Goal: Information Seeking & Learning: Learn about a topic

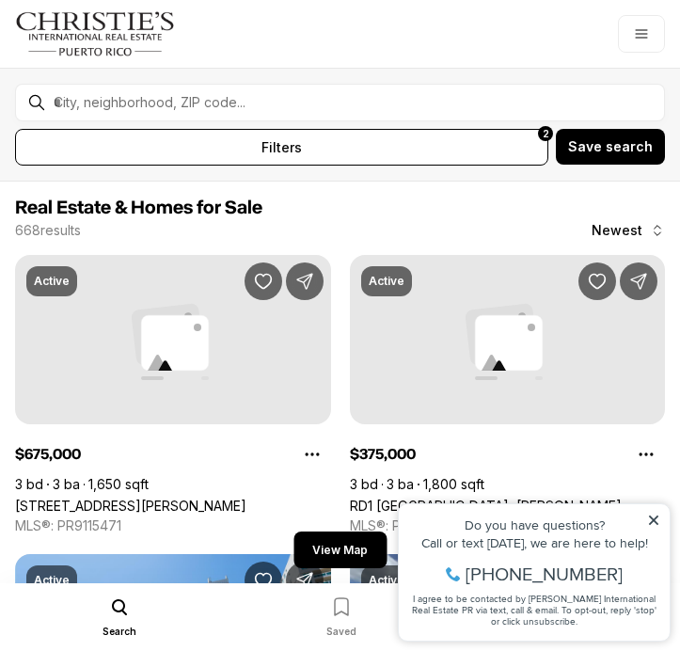
click at [651, 516] on icon at bounding box center [653, 519] width 9 height 9
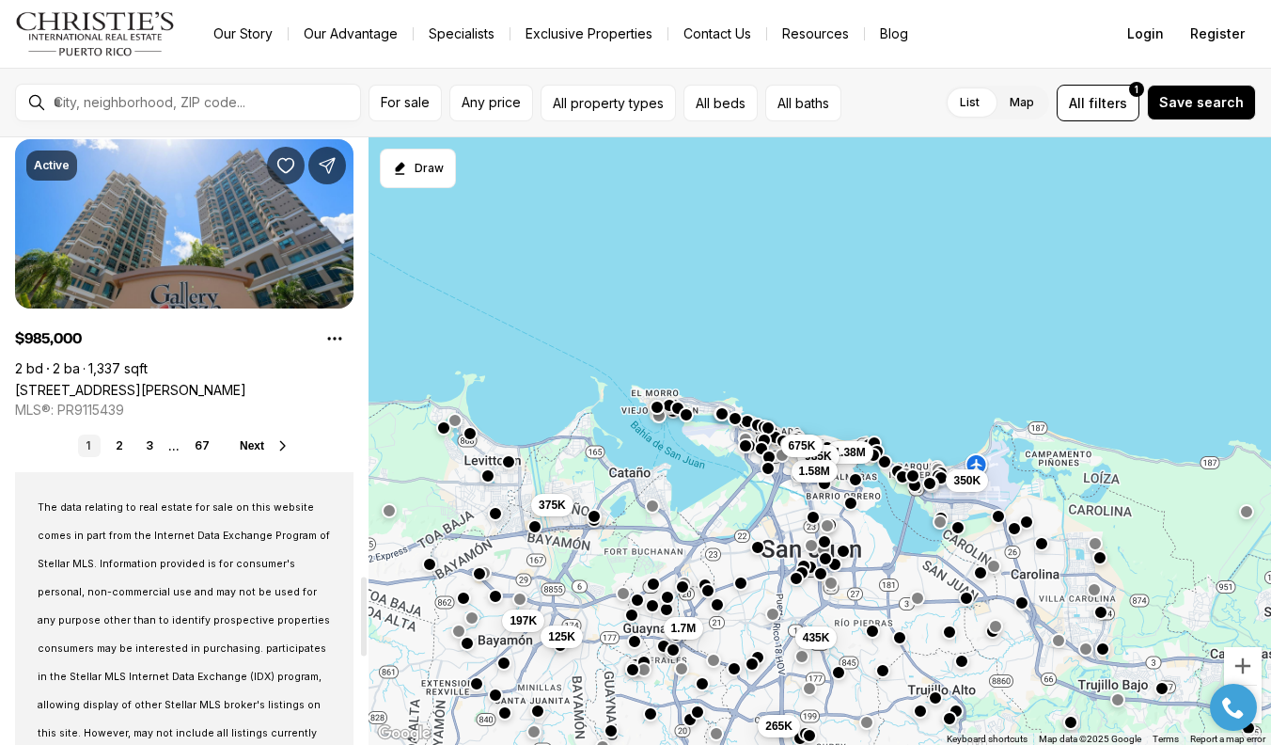
scroll to position [3362, 0]
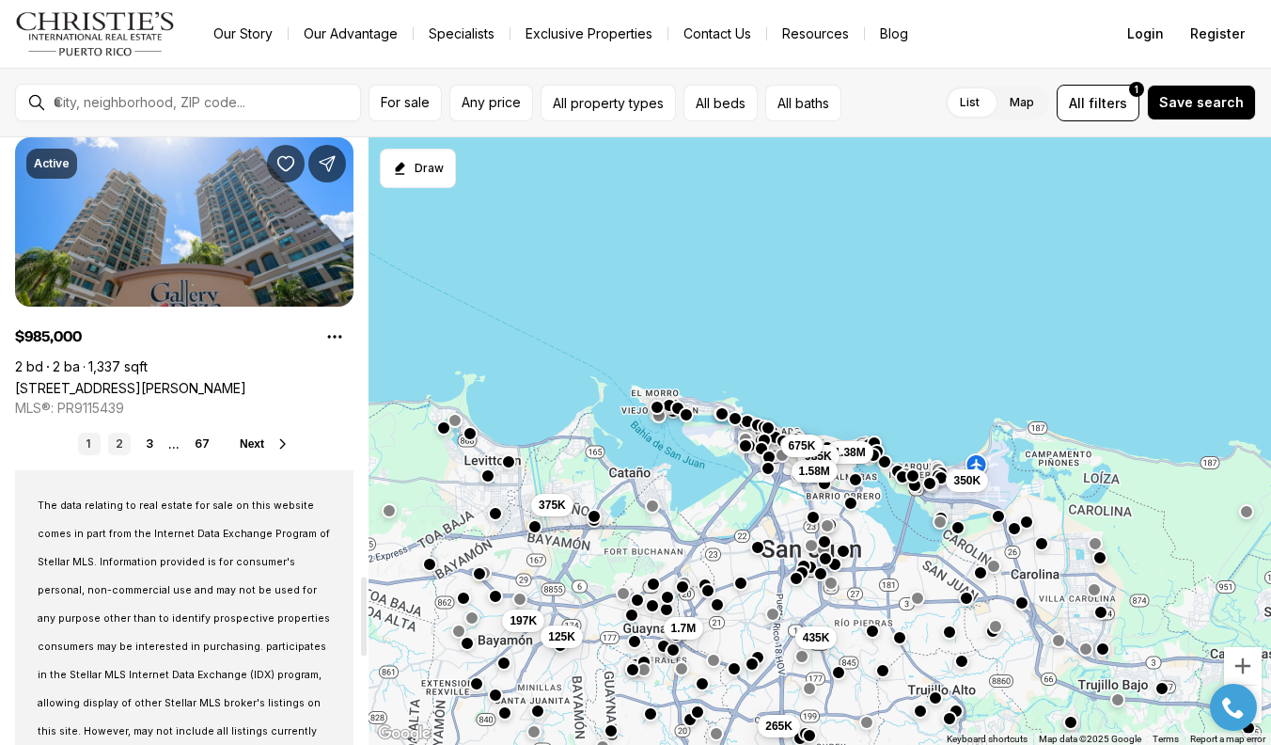
click at [116, 439] on link "2" at bounding box center [119, 444] width 23 height 23
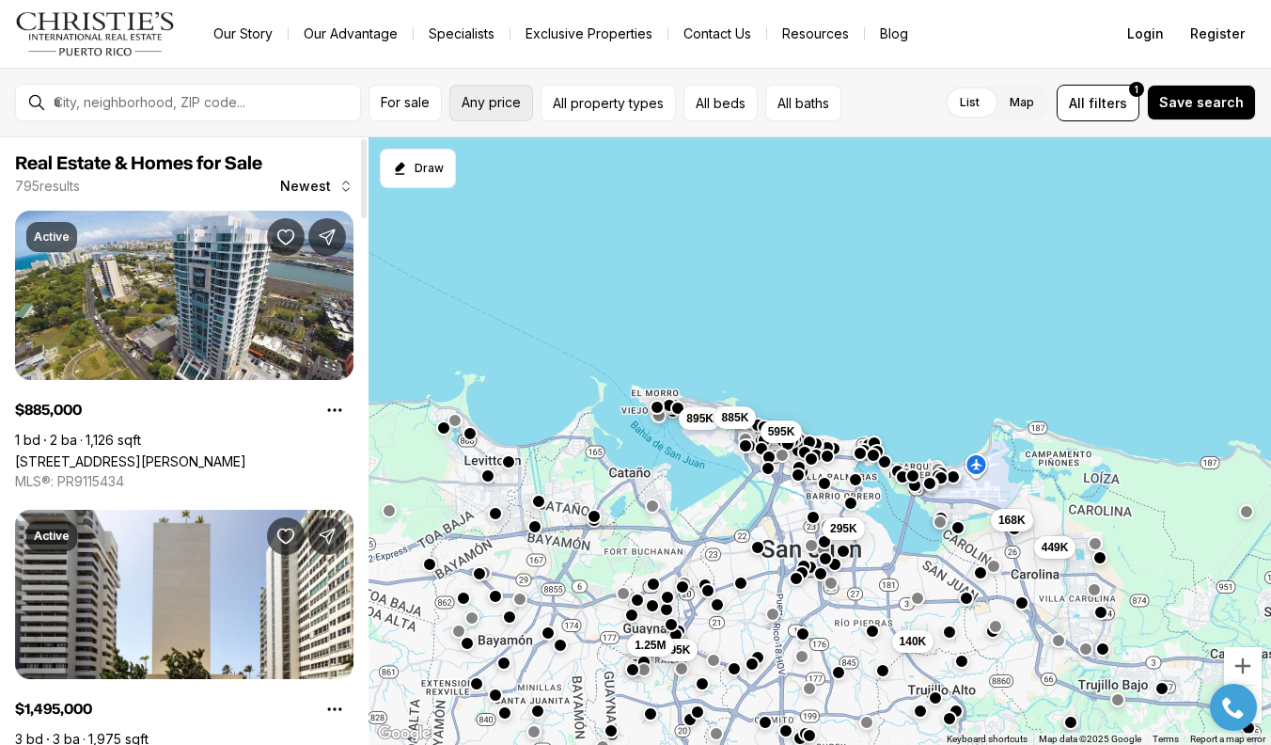
click at [519, 101] on span "Any price" at bounding box center [491, 102] width 59 height 15
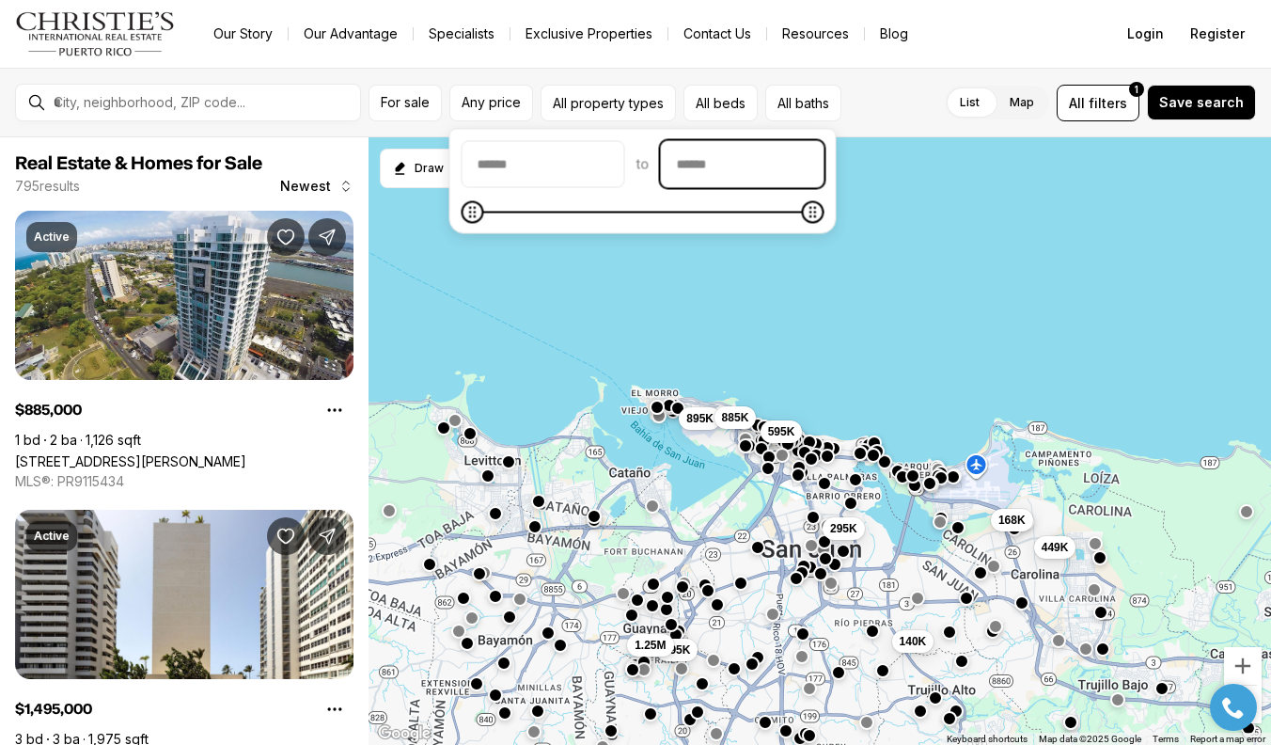
click at [679, 164] on input "priceMax" at bounding box center [743, 164] width 162 height 45
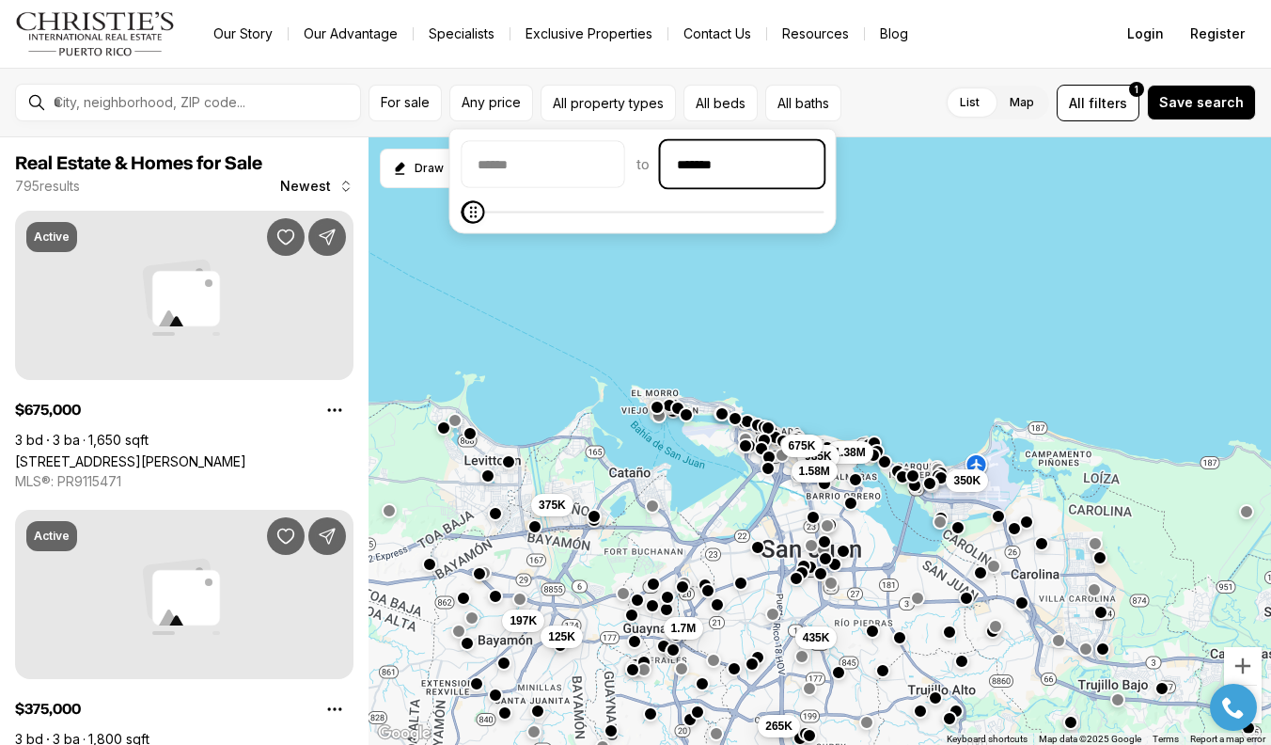
type input "********"
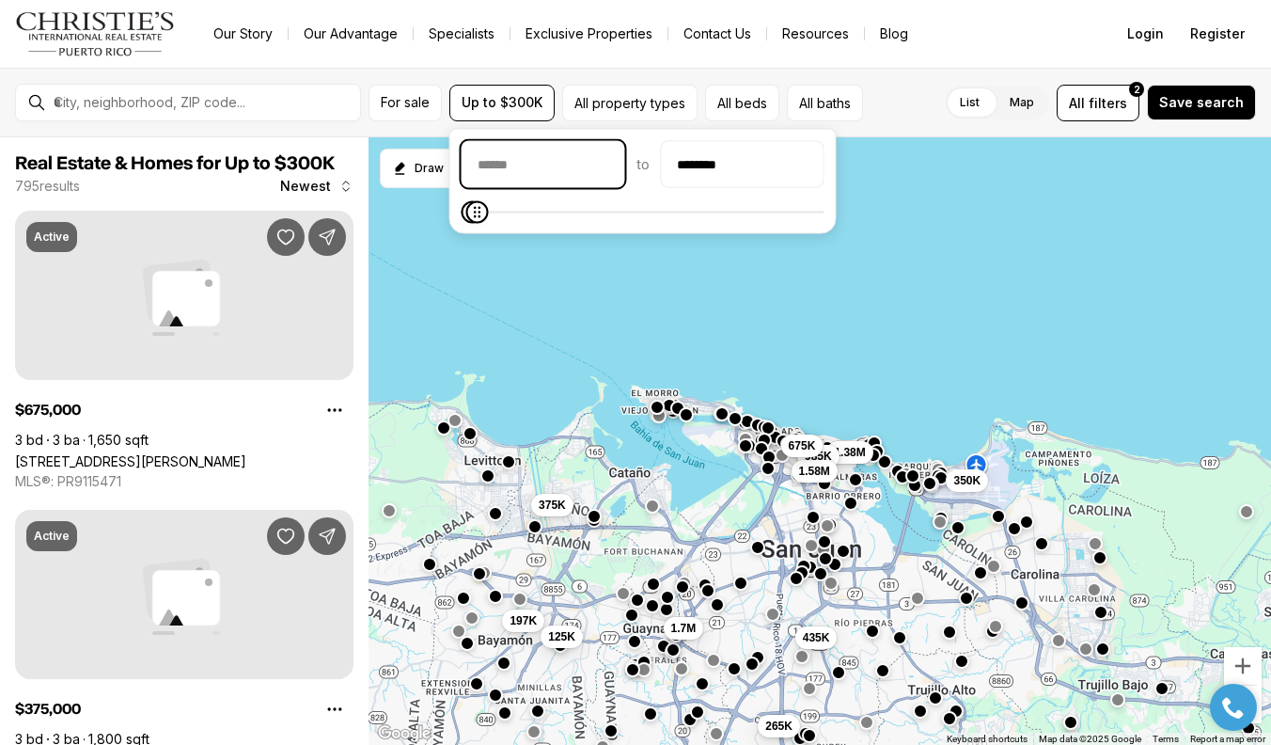
click at [521, 168] on input "priceMin" at bounding box center [544, 164] width 162 height 45
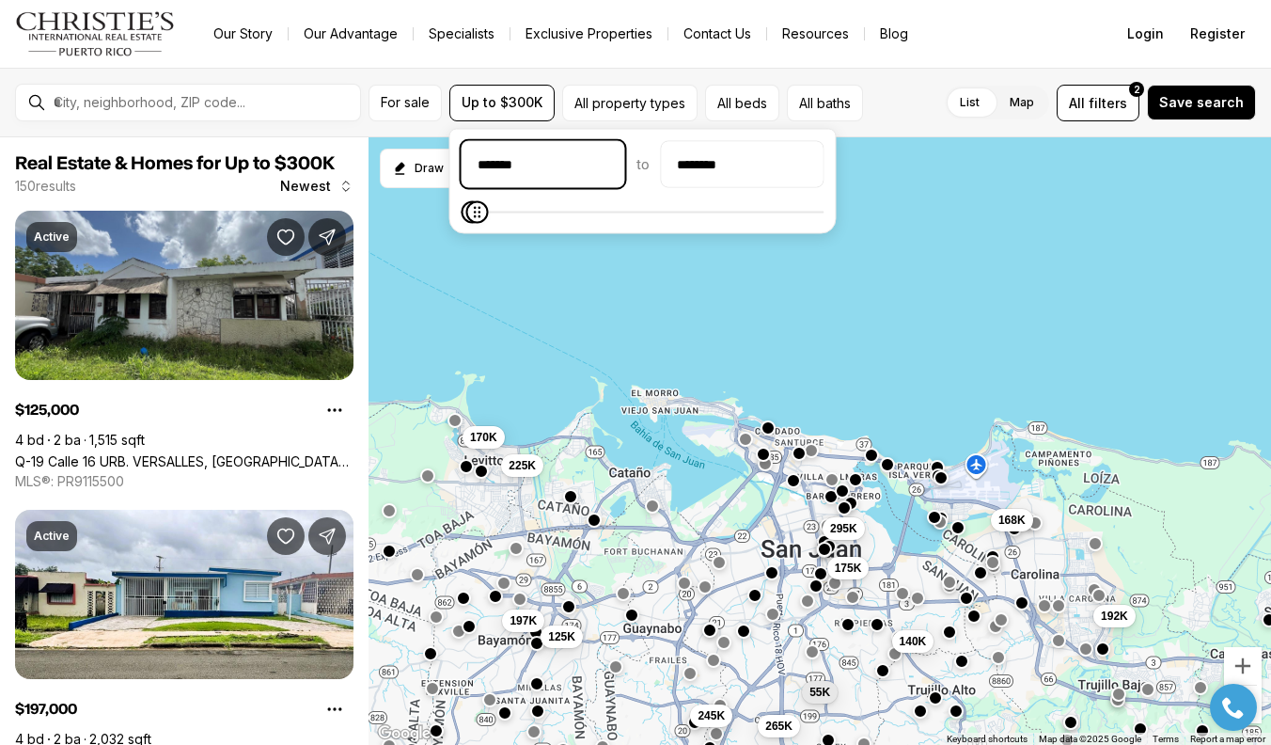
type input "********"
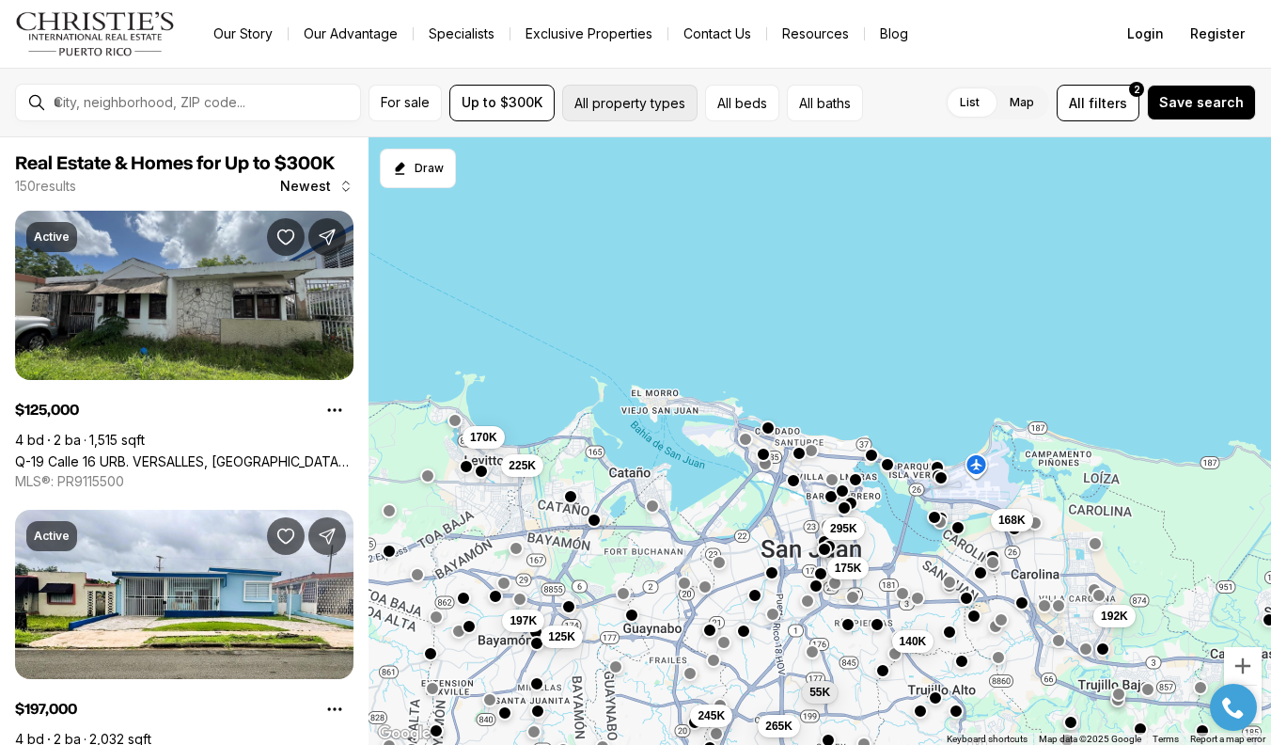
click at [666, 100] on button "All property types" at bounding box center [629, 103] width 135 height 37
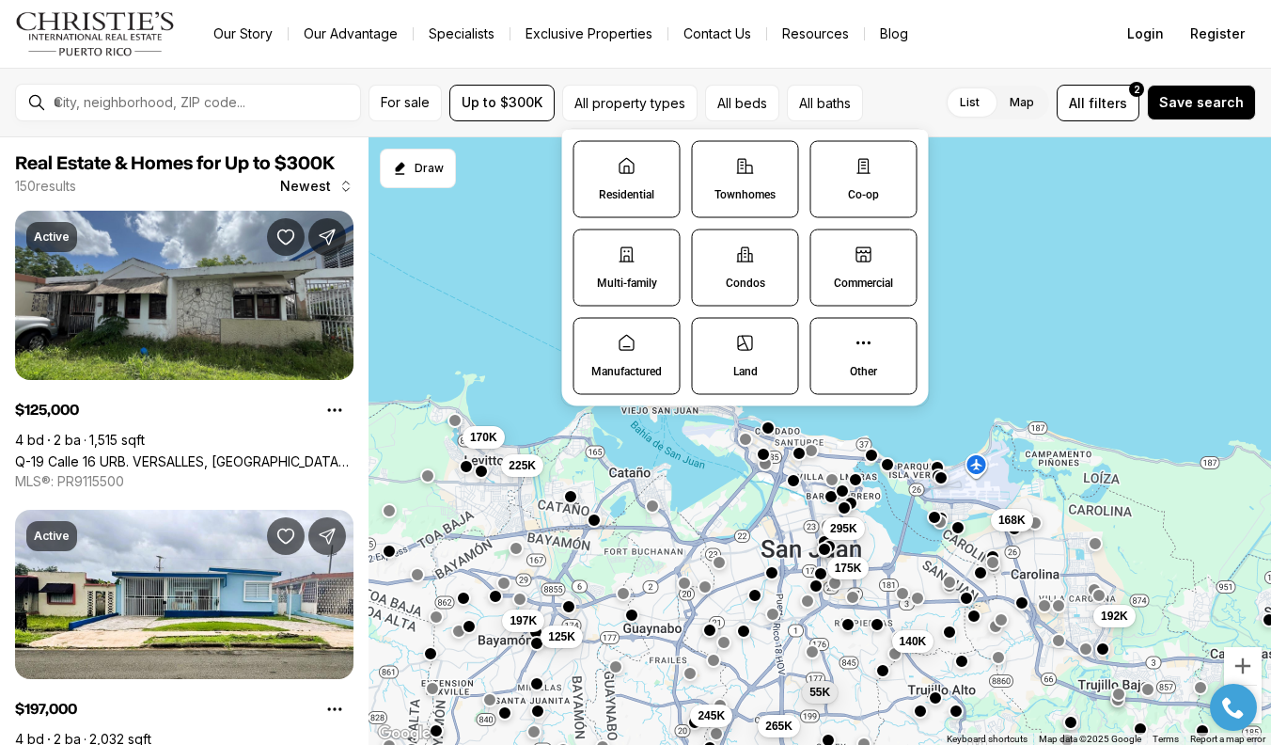
click at [616, 175] on label "Residential" at bounding box center [627, 179] width 107 height 77
click at [593, 161] on button "Residential" at bounding box center [583, 151] width 19 height 19
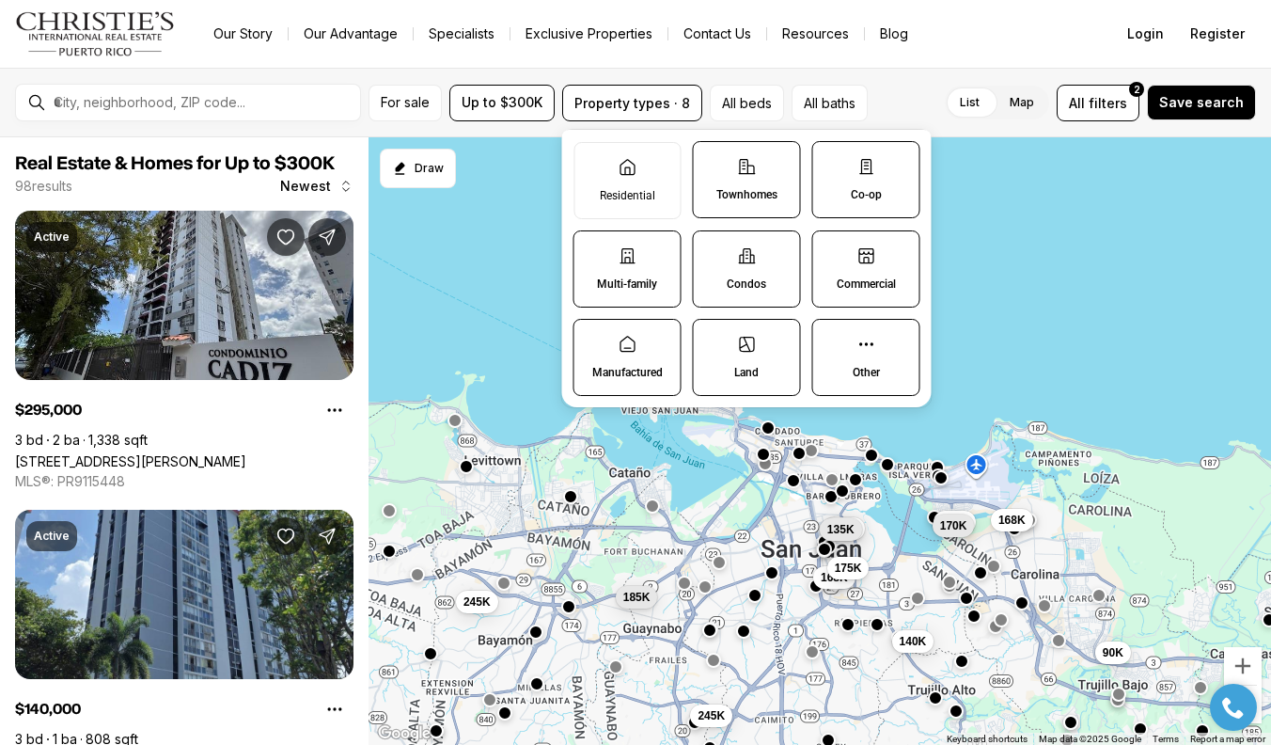
click at [679, 346] on icon at bounding box center [866, 344] width 19 height 19
click at [679, 338] on button "Other" at bounding box center [822, 329] width 19 height 19
click at [637, 181] on label "Residential" at bounding box center [627, 180] width 107 height 77
click at [593, 162] on button "Residential" at bounding box center [583, 152] width 19 height 19
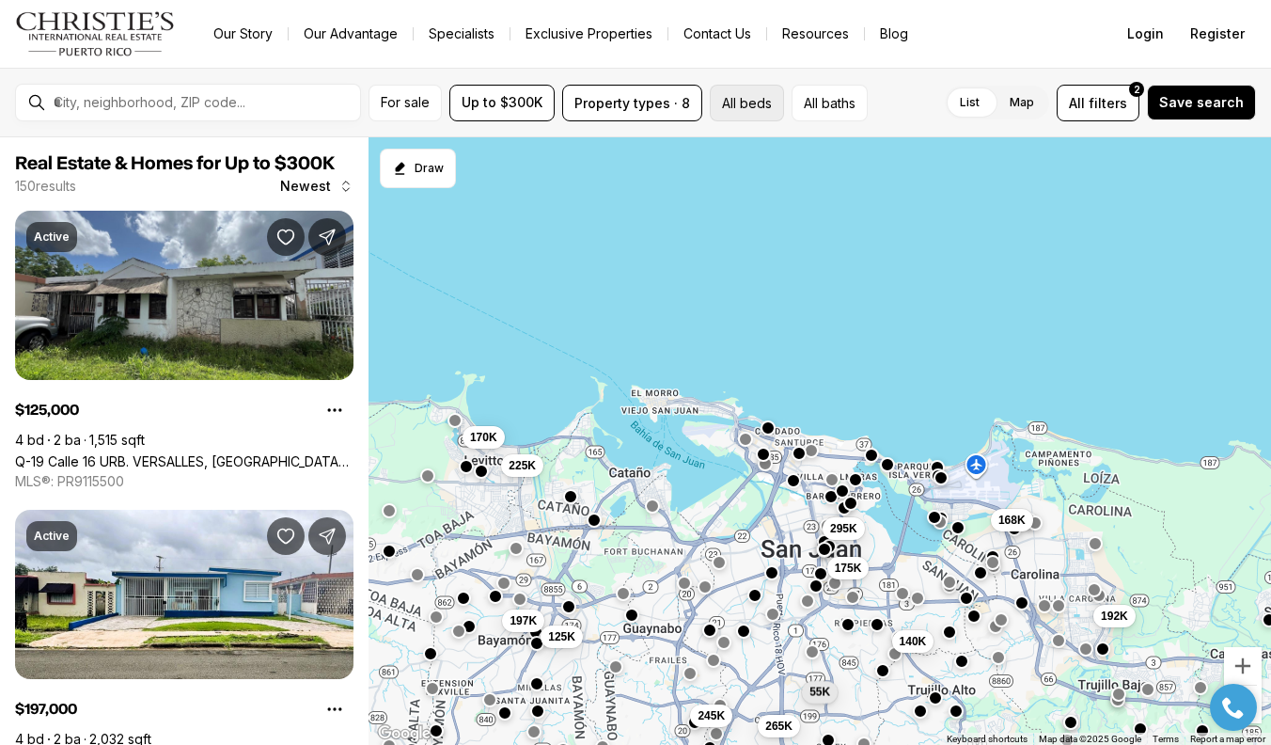
click at [679, 95] on button "All beds" at bounding box center [747, 103] width 74 height 37
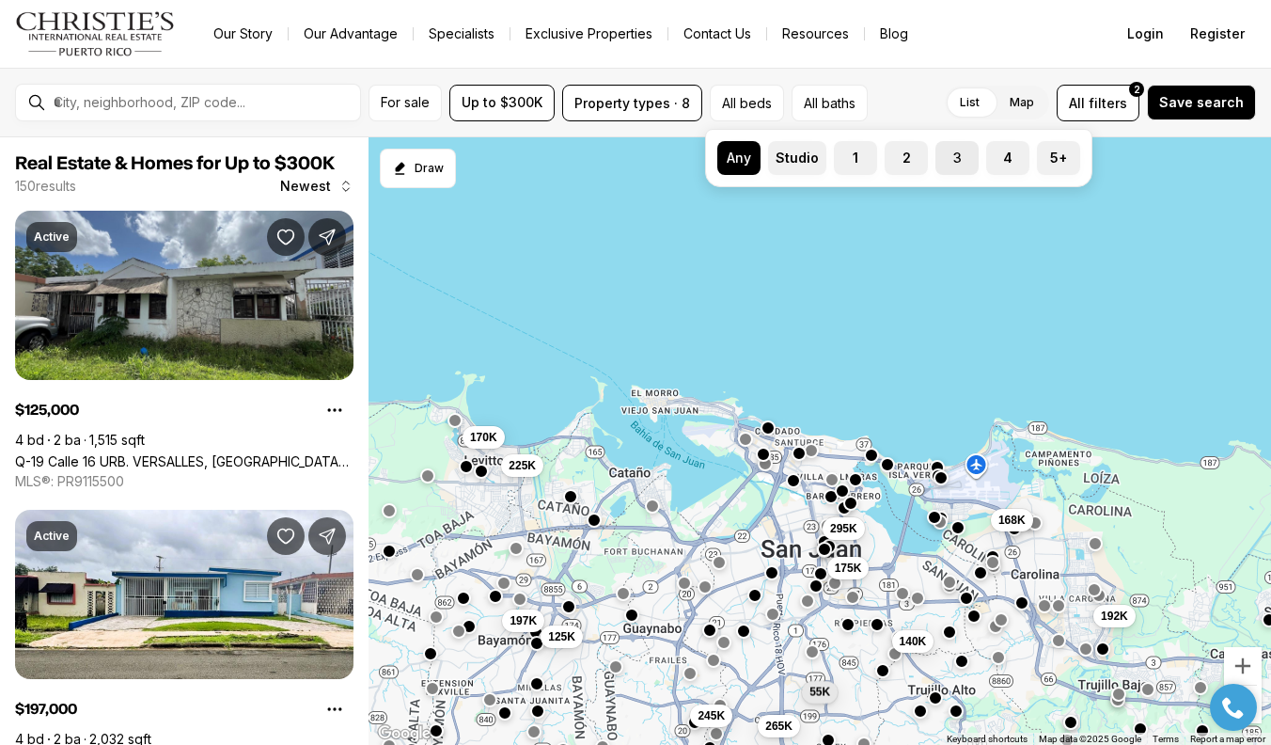
click at [679, 152] on label "3" at bounding box center [957, 158] width 43 height 34
click at [679, 152] on button "3" at bounding box center [945, 150] width 19 height 19
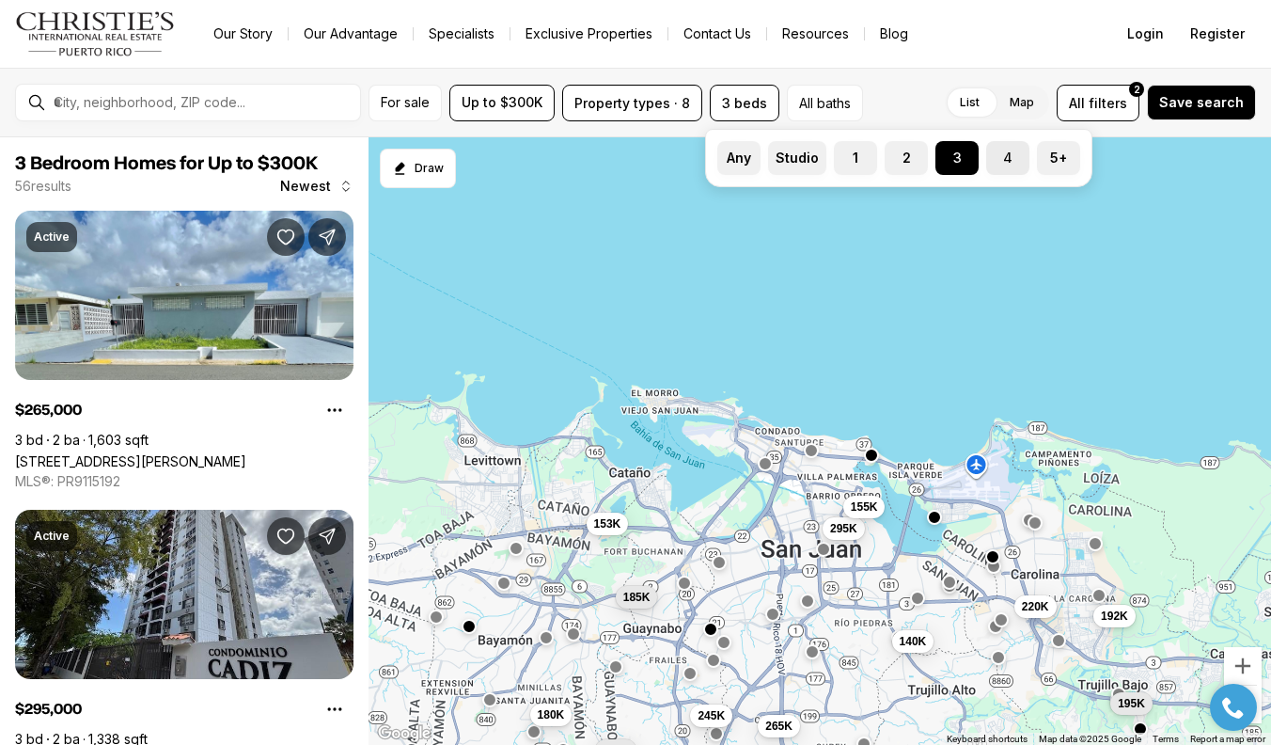
drag, startPoint x: 1002, startPoint y: 161, endPoint x: 1005, endPoint y: 174, distance: 13.5
click at [679, 162] on label "4" at bounding box center [1007, 158] width 43 height 34
click at [679, 160] on button "4" at bounding box center [995, 150] width 19 height 19
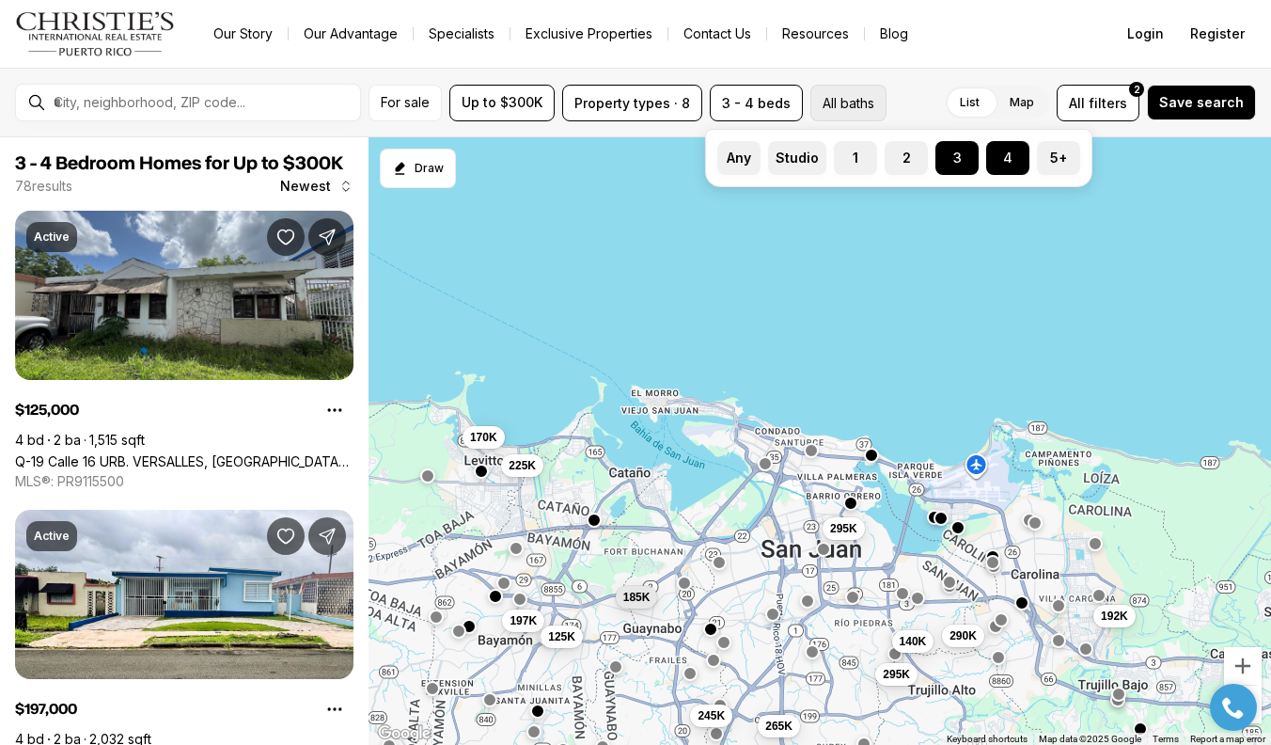
click at [679, 101] on button "All baths" at bounding box center [848, 103] width 76 height 37
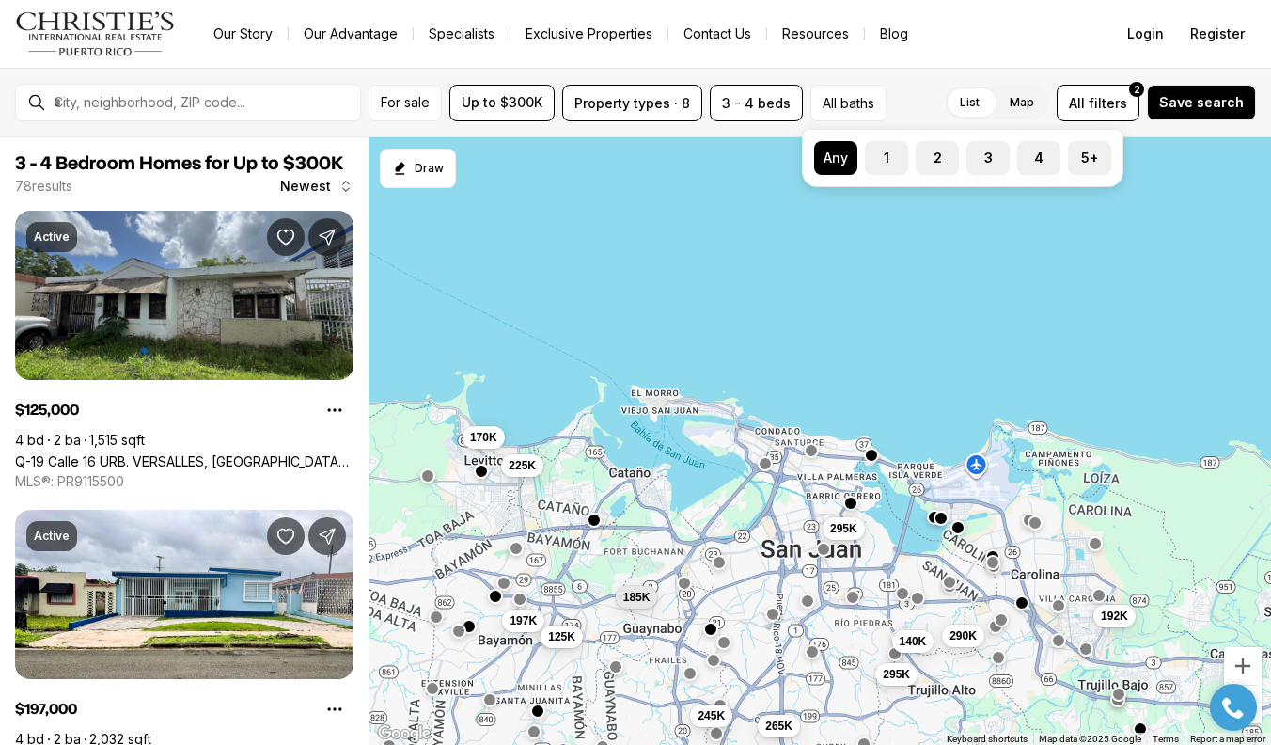
drag, startPoint x: 932, startPoint y: 164, endPoint x: 936, endPoint y: 188, distance: 24.9
click at [679, 165] on label "2" at bounding box center [937, 158] width 43 height 34
click at [679, 160] on button "2" at bounding box center [925, 150] width 19 height 19
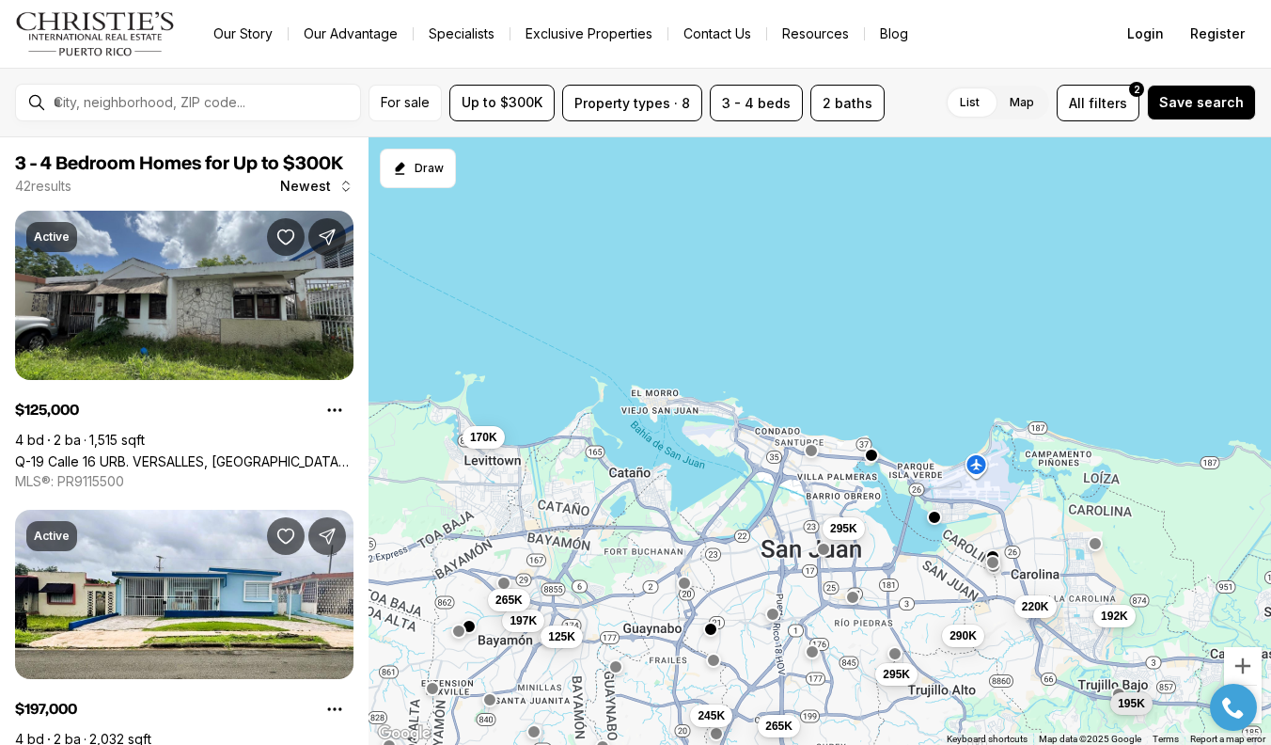
click at [679, 95] on div "List Map List Map All filters 2 Save search" at bounding box center [1074, 103] width 364 height 37
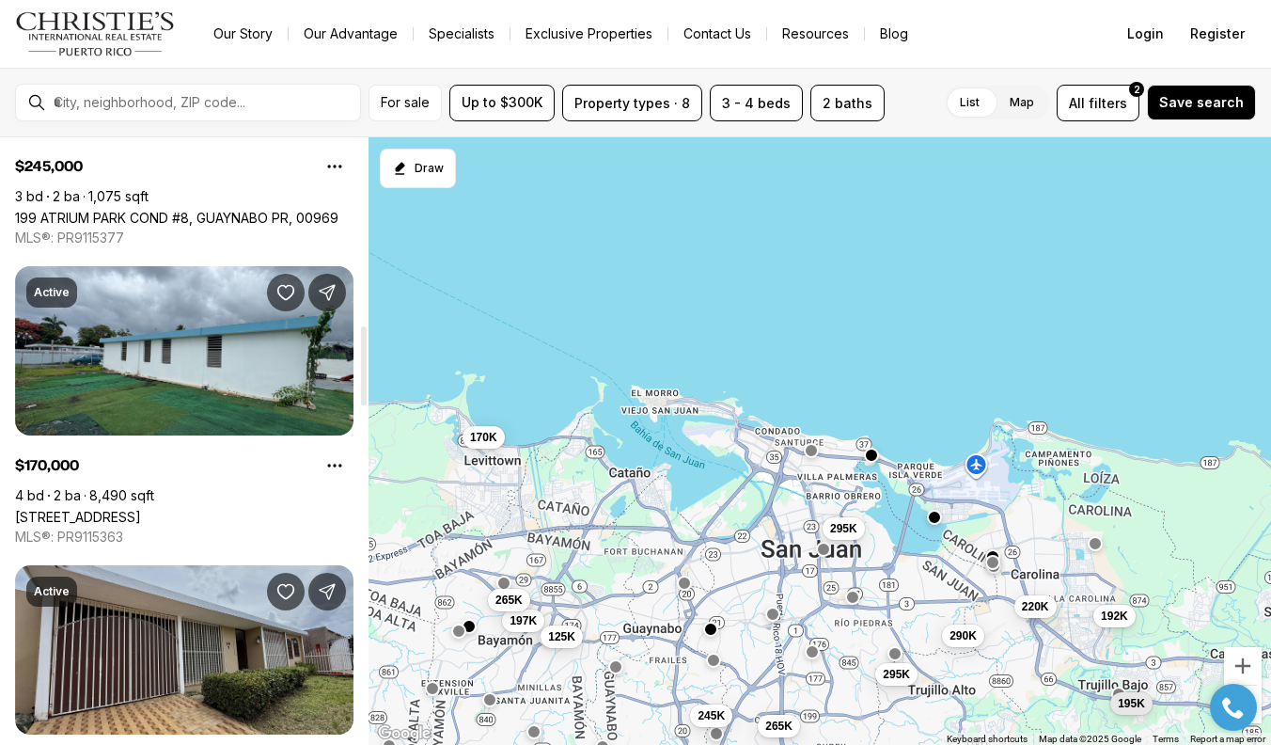
scroll to position [1445, 0]
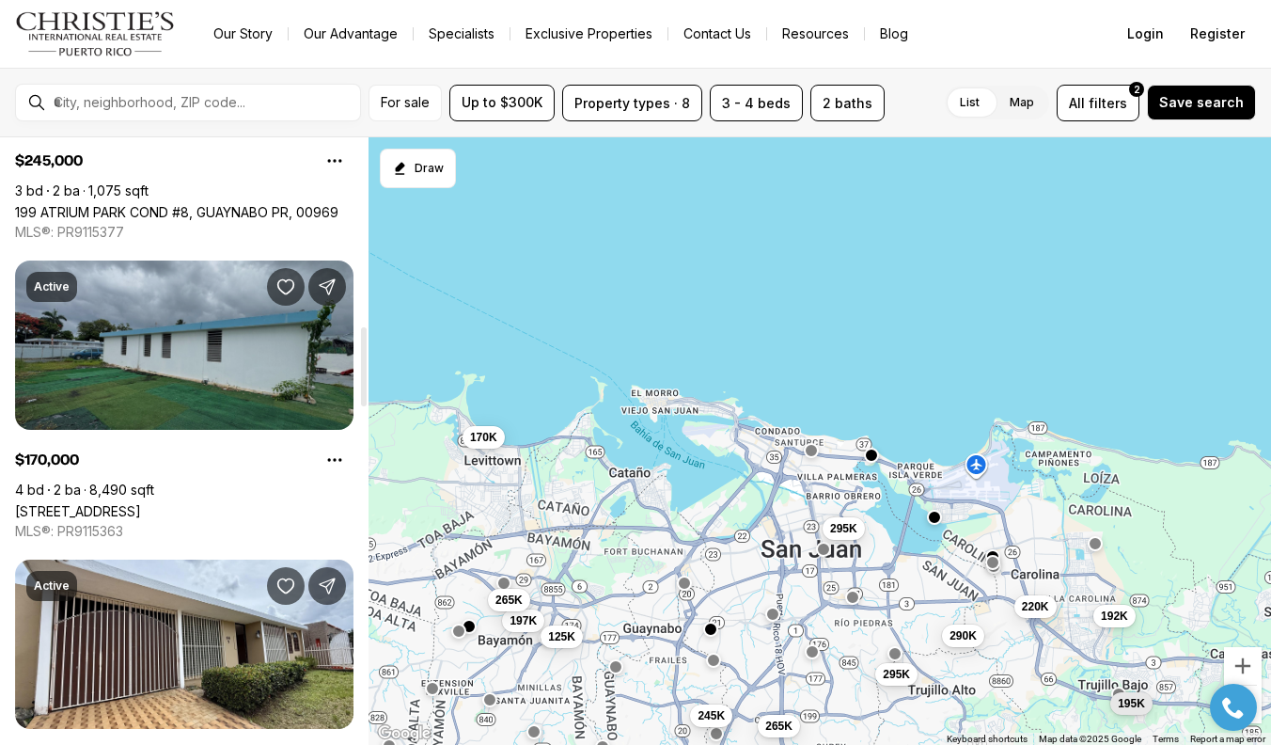
click at [141, 503] on link "[STREET_ADDRESS]" at bounding box center [78, 511] width 126 height 16
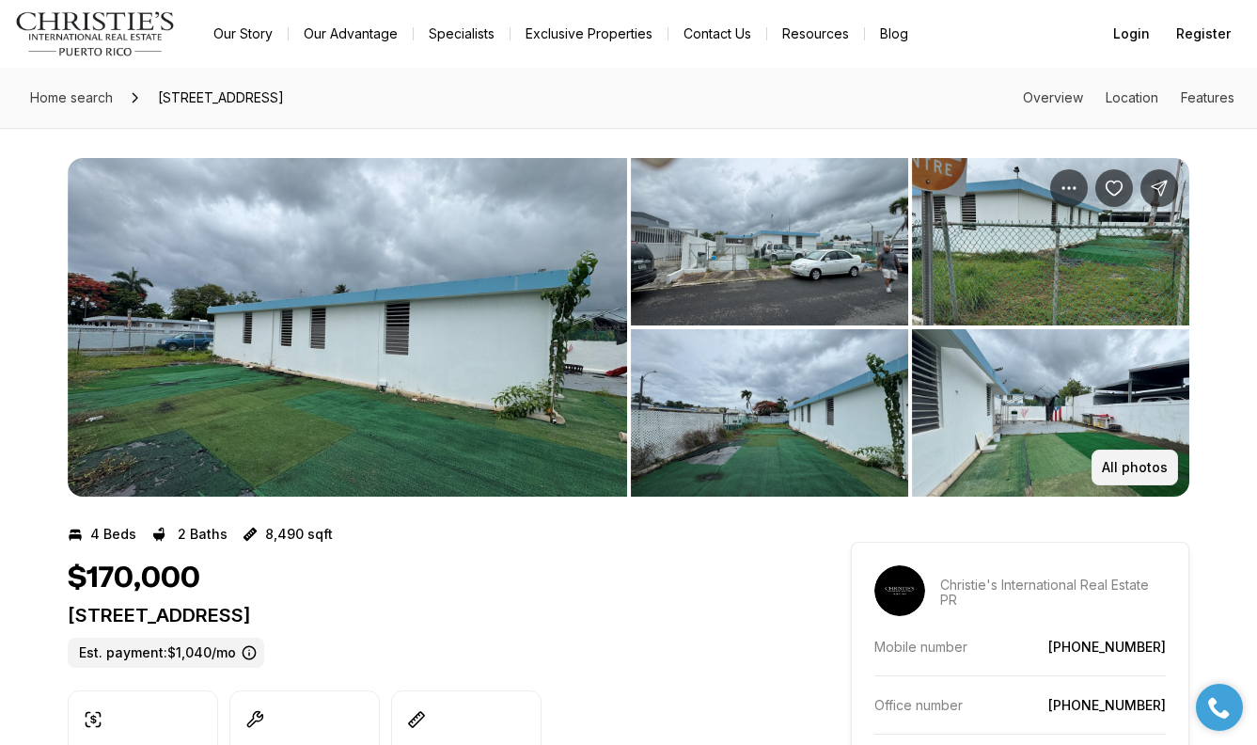
click at [1148, 461] on p "All photos" at bounding box center [1135, 467] width 66 height 15
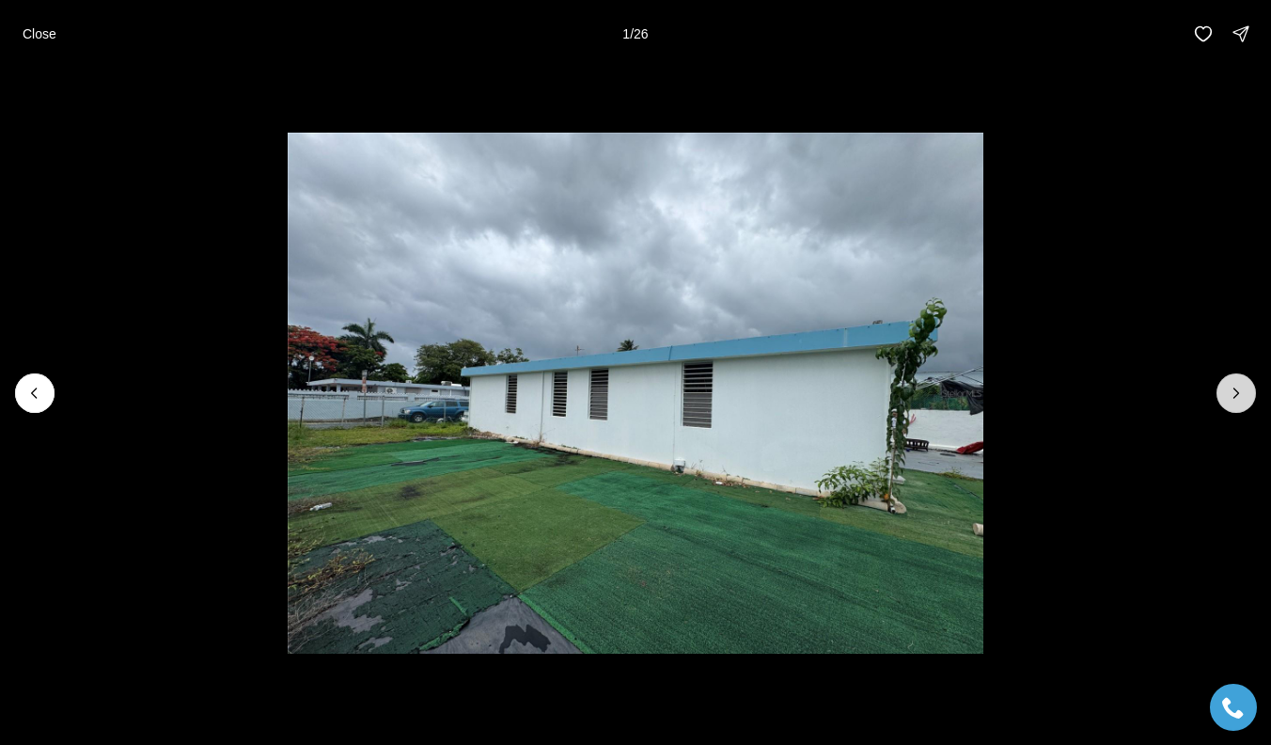
click at [1236, 391] on icon "Next slide" at bounding box center [1237, 392] width 5 height 9
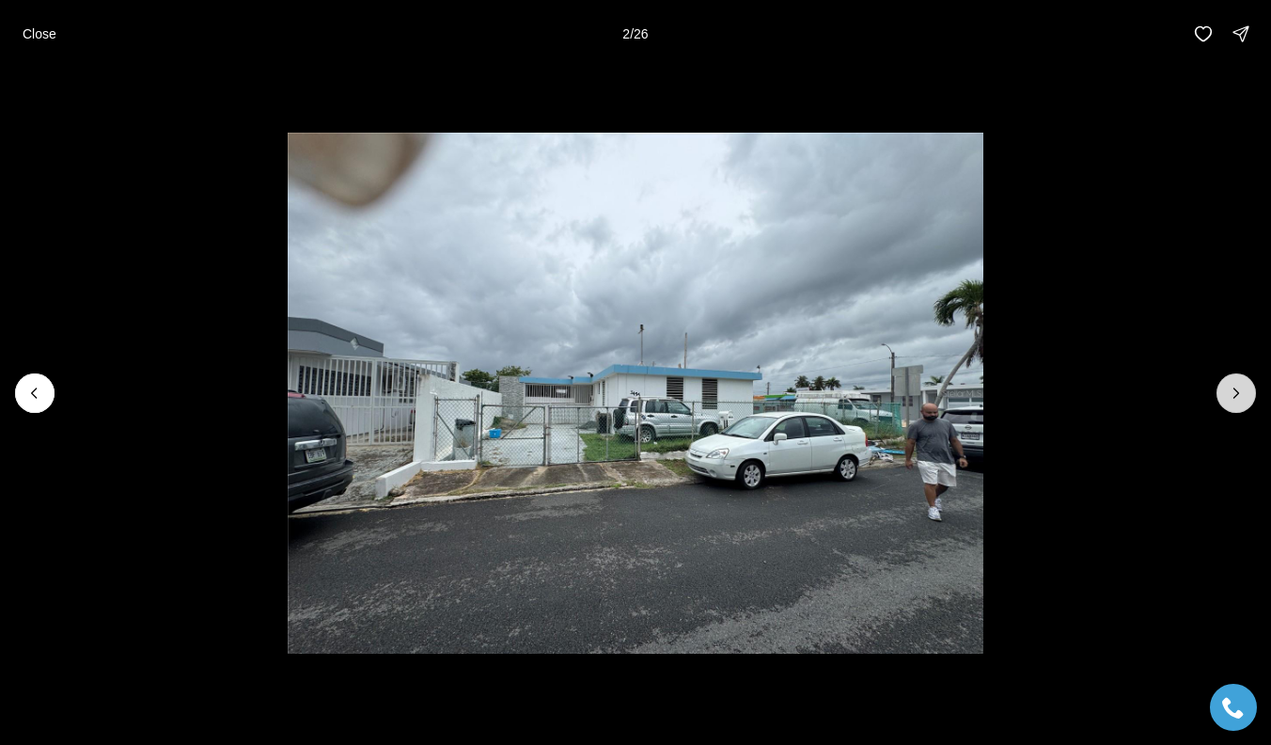
click at [1236, 391] on icon "Next slide" at bounding box center [1237, 392] width 5 height 9
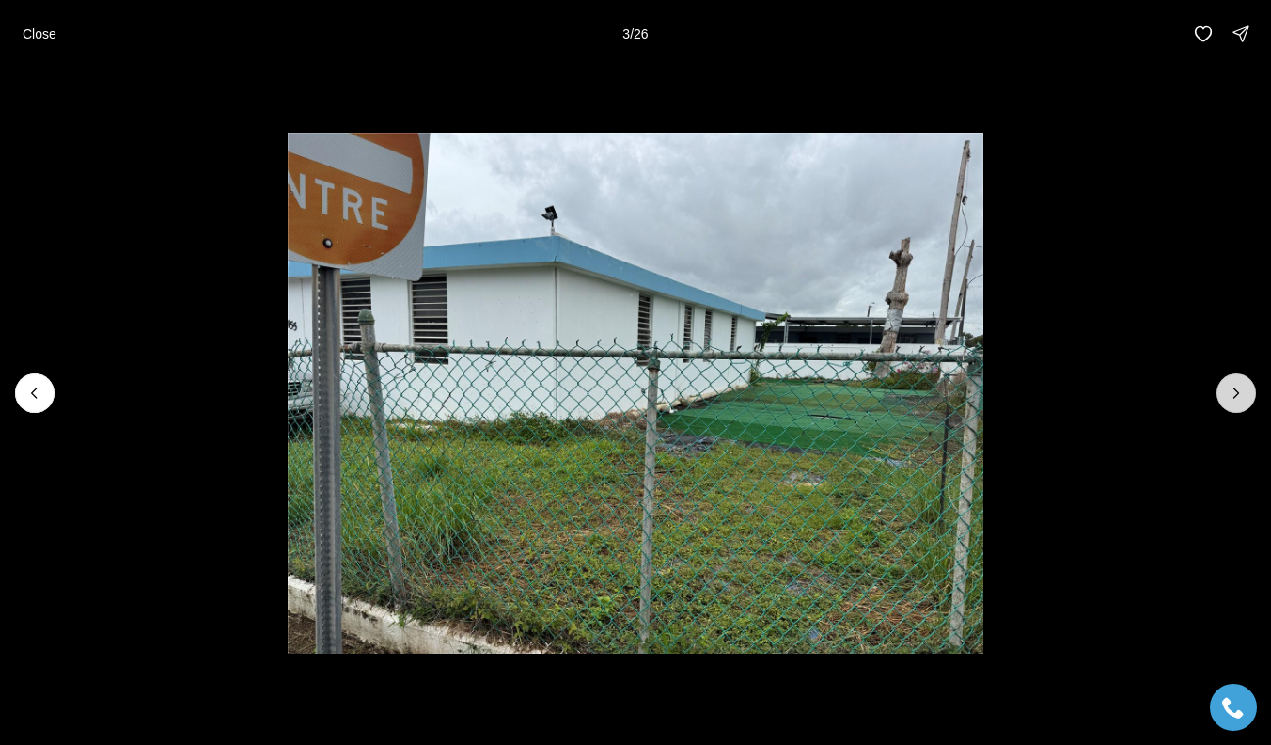
click at [1236, 391] on icon "Next slide" at bounding box center [1237, 392] width 5 height 9
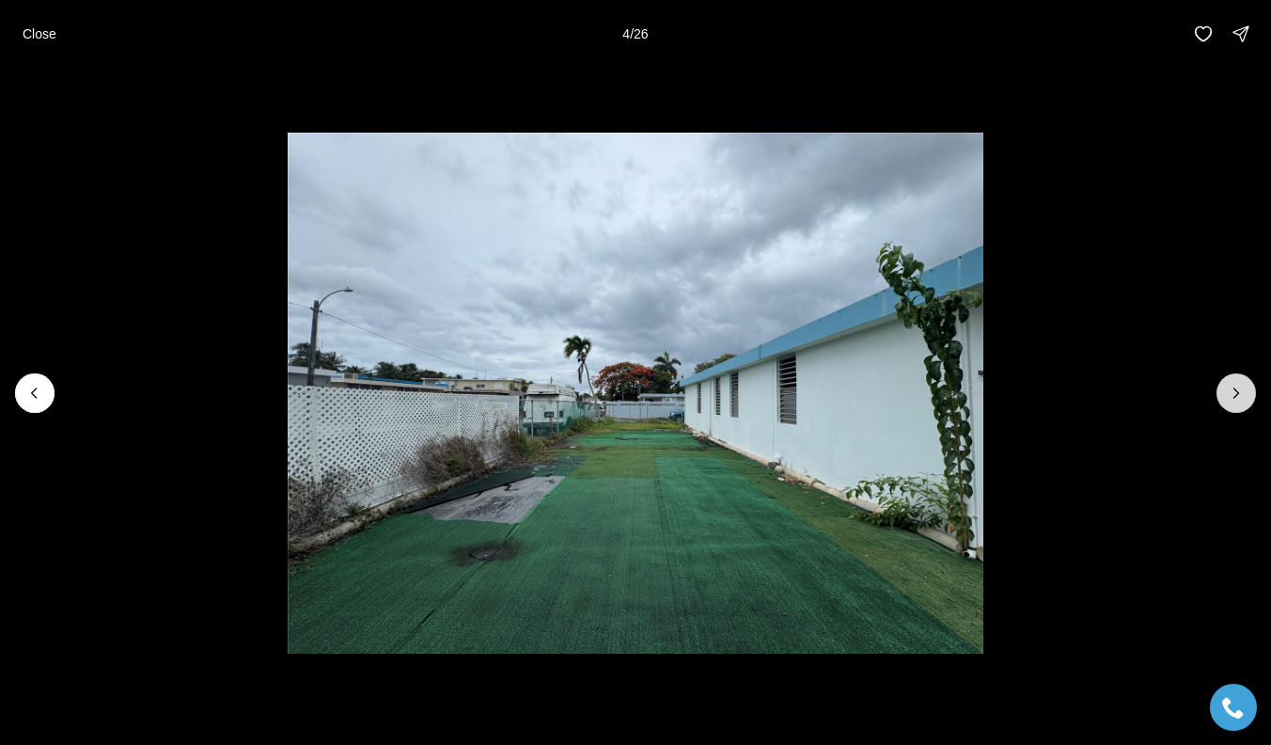
click at [1236, 391] on icon "Next slide" at bounding box center [1237, 392] width 5 height 9
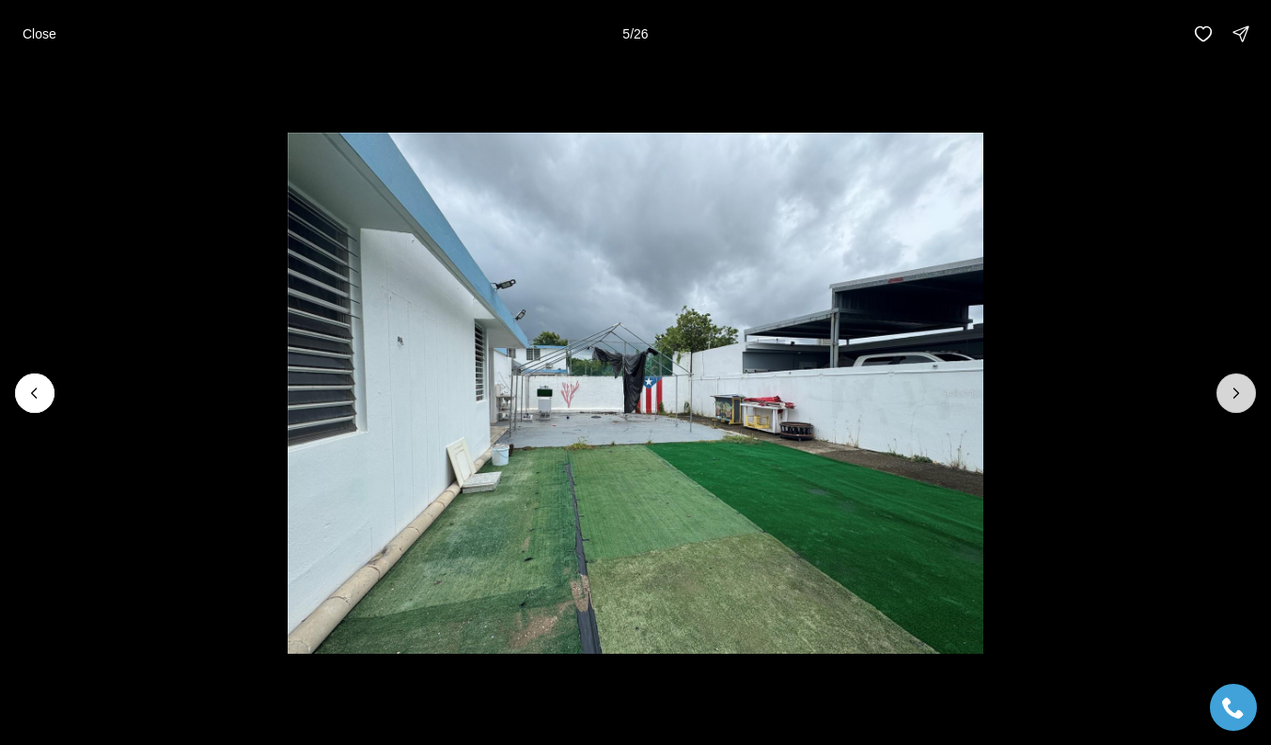
click at [1236, 391] on icon "Next slide" at bounding box center [1237, 392] width 5 height 9
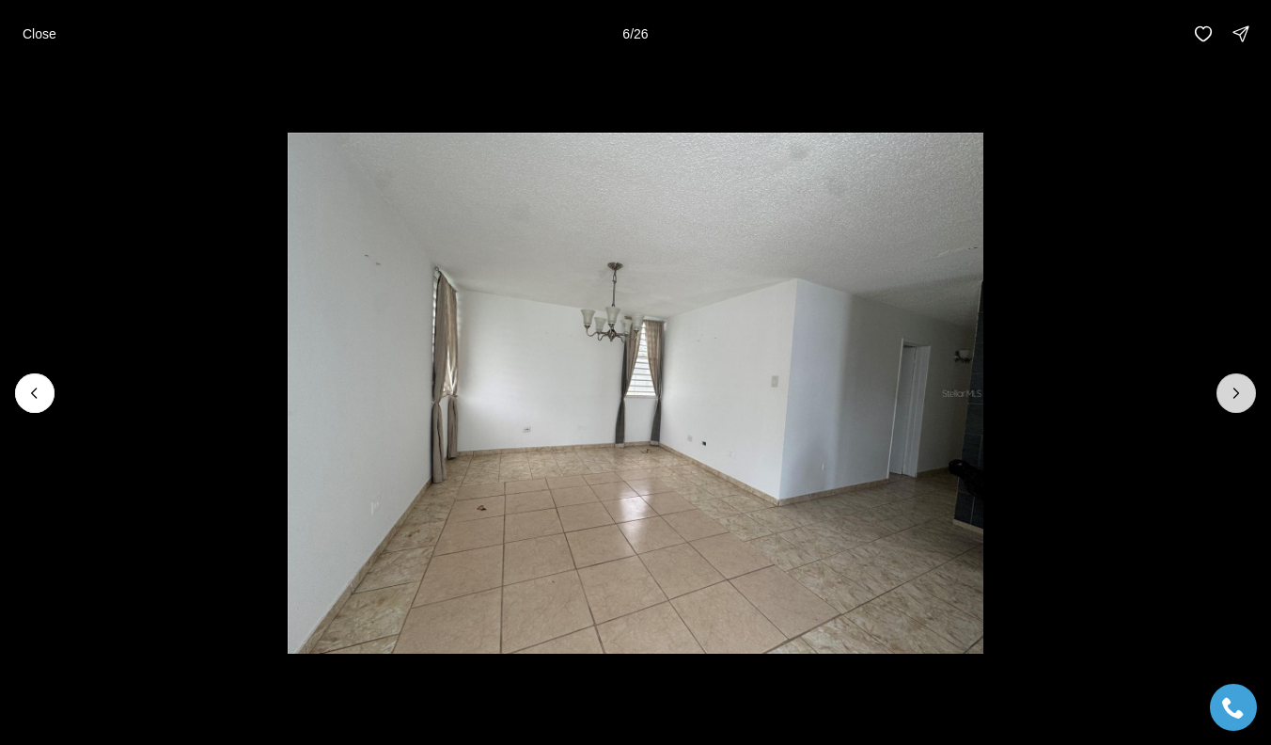
click at [1236, 391] on icon "Next slide" at bounding box center [1237, 392] width 5 height 9
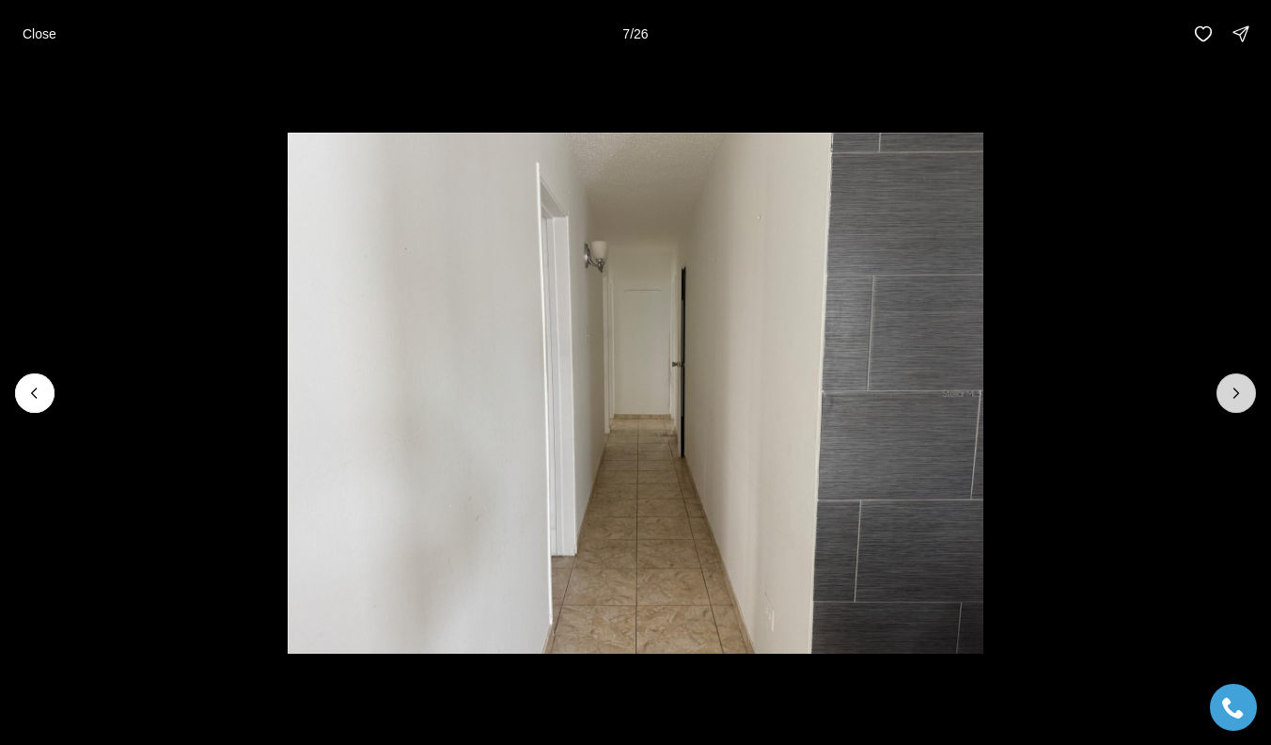
click at [1236, 391] on icon "Next slide" at bounding box center [1237, 392] width 5 height 9
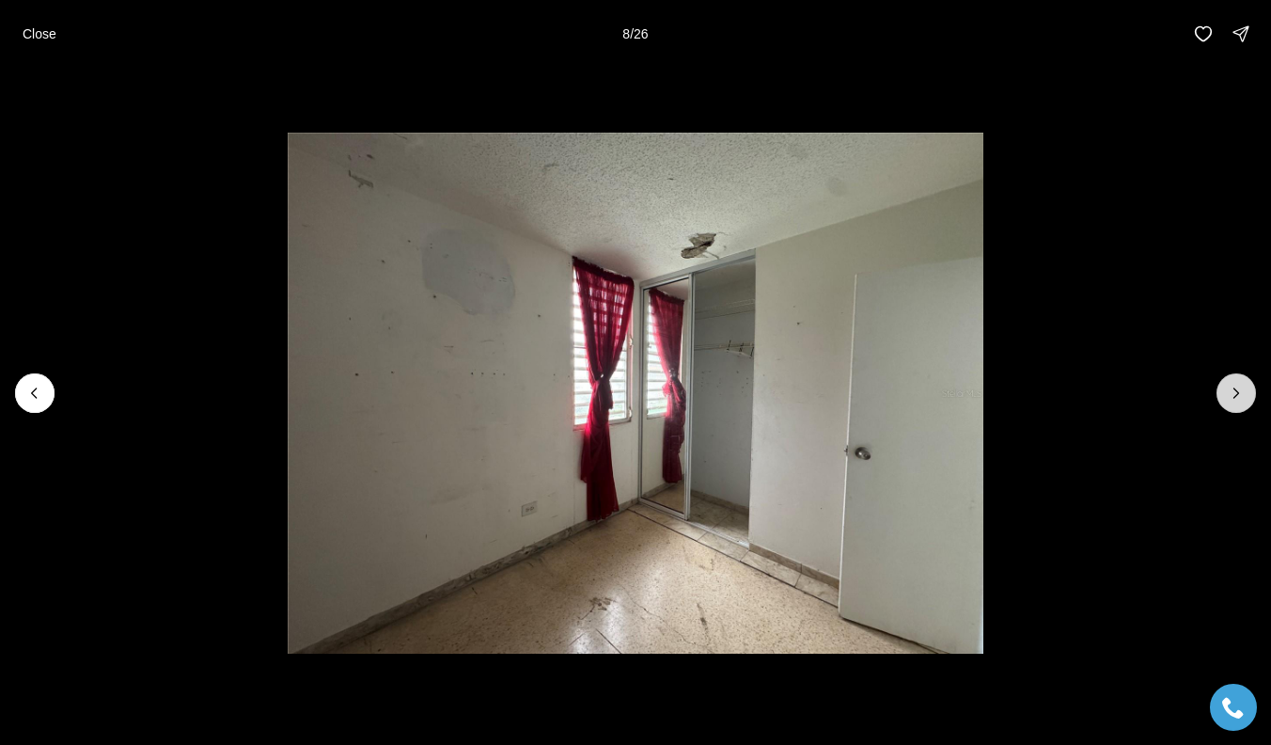
click at [1236, 391] on icon "Next slide" at bounding box center [1237, 392] width 5 height 9
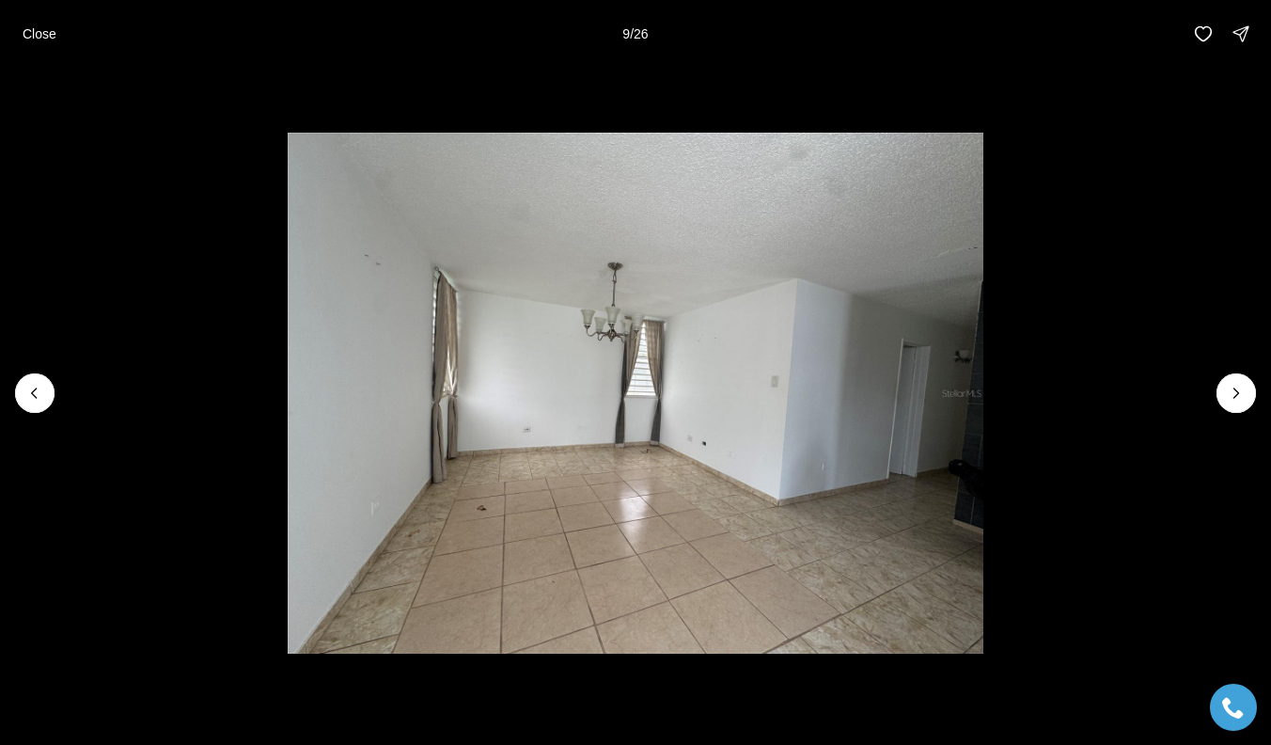
drag, startPoint x: 34, startPoint y: 38, endPoint x: 265, endPoint y: 127, distance: 247.9
click at [34, 38] on p "Close" at bounding box center [40, 33] width 34 height 15
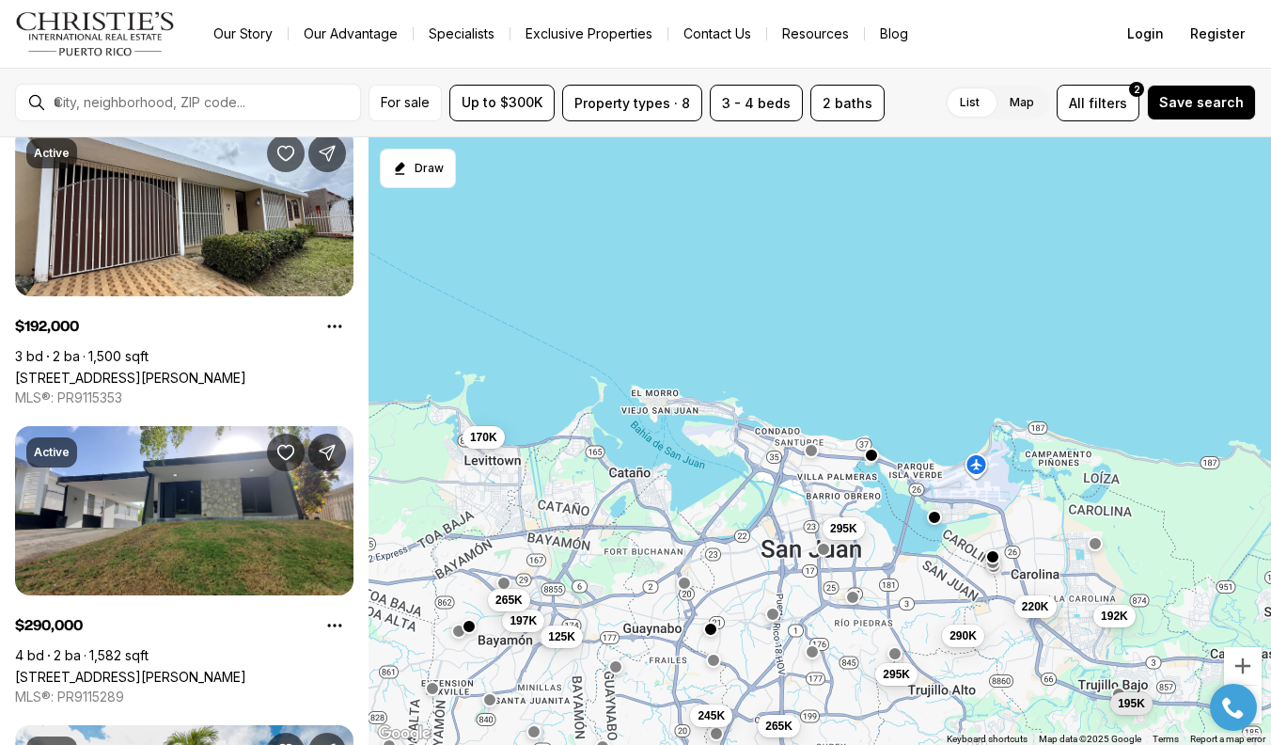
scroll to position [1881, 0]
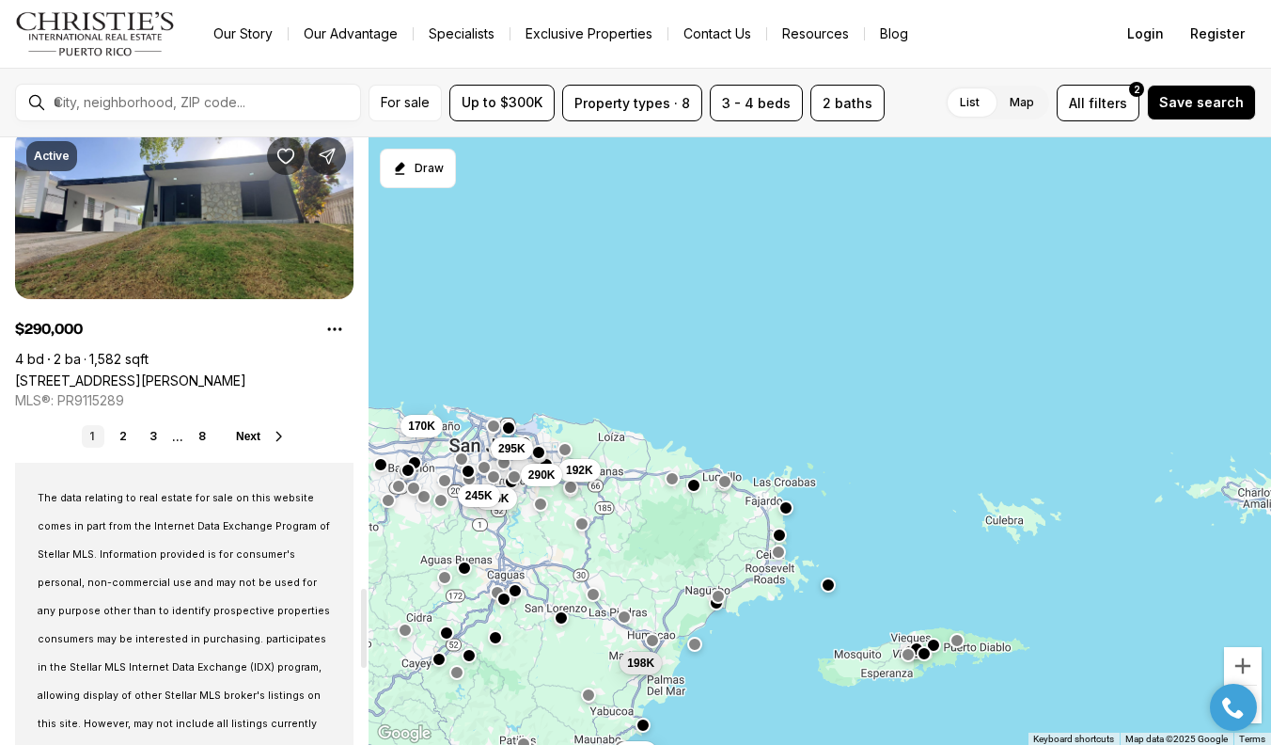
scroll to position [3362, 0]
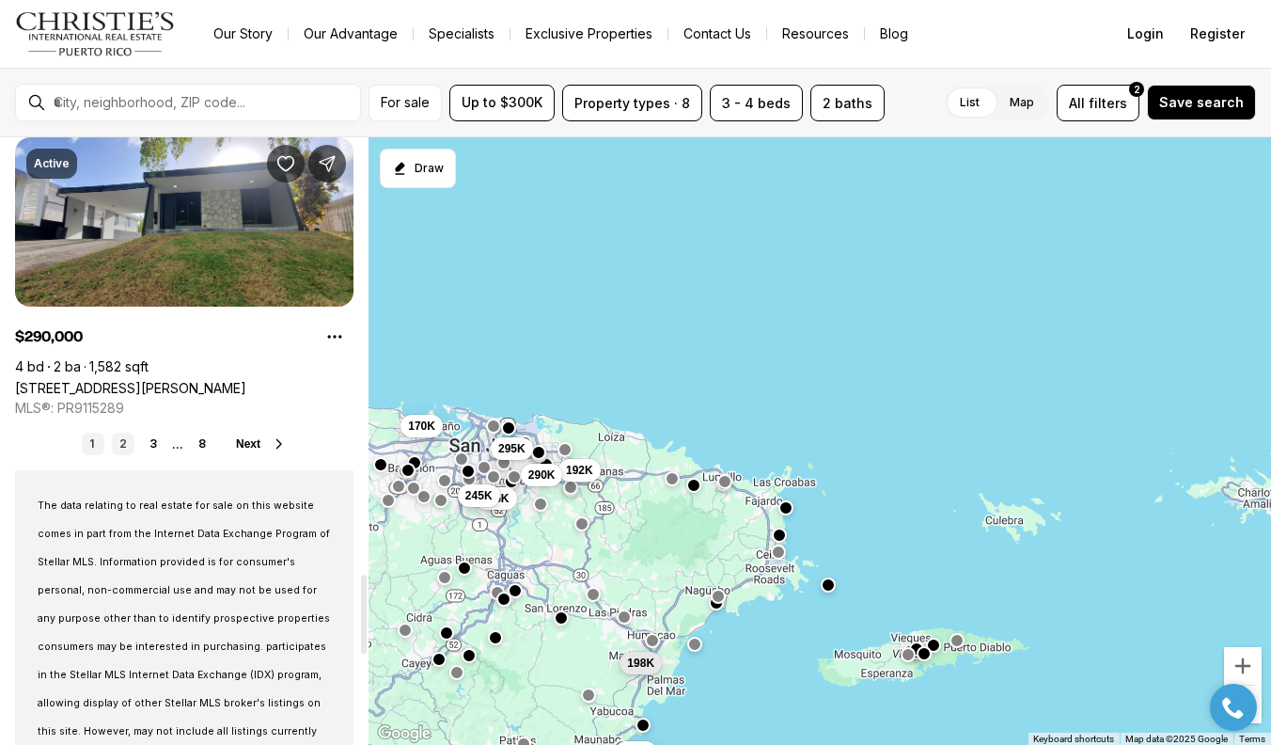
click at [119, 455] on link "2" at bounding box center [123, 444] width 23 height 23
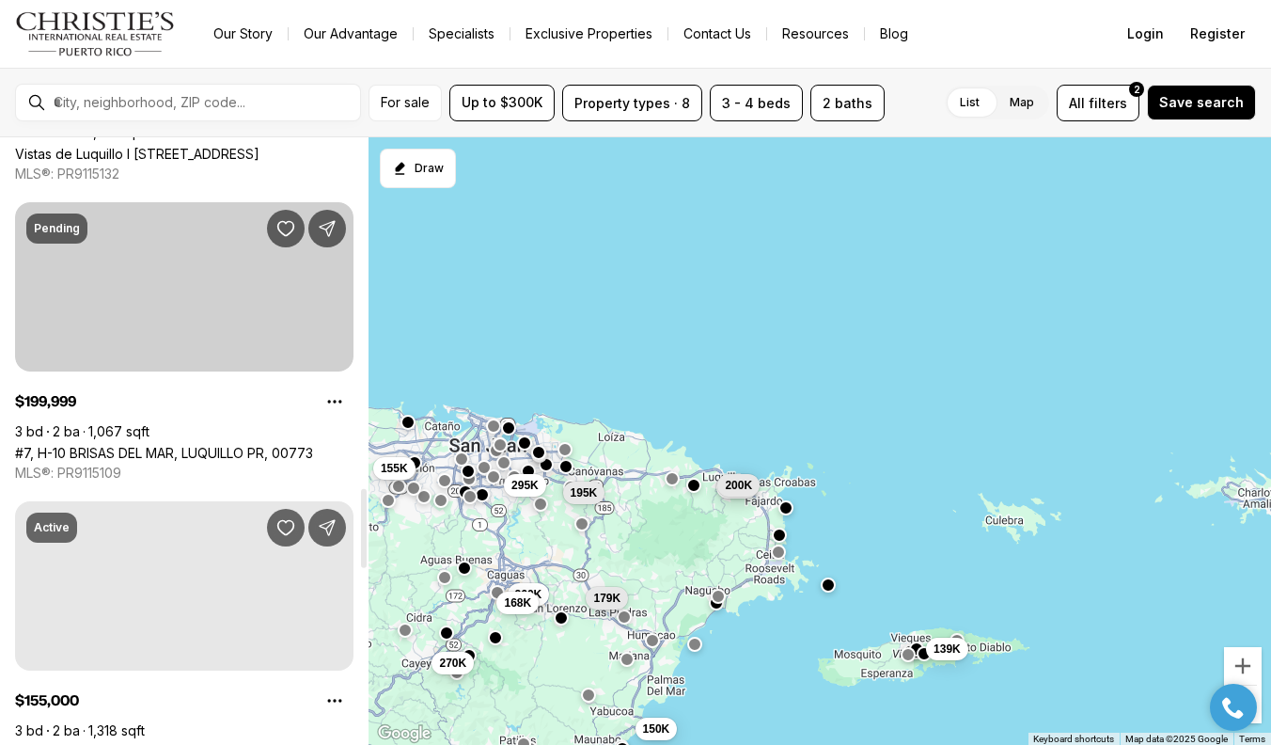
scroll to position [2700, 0]
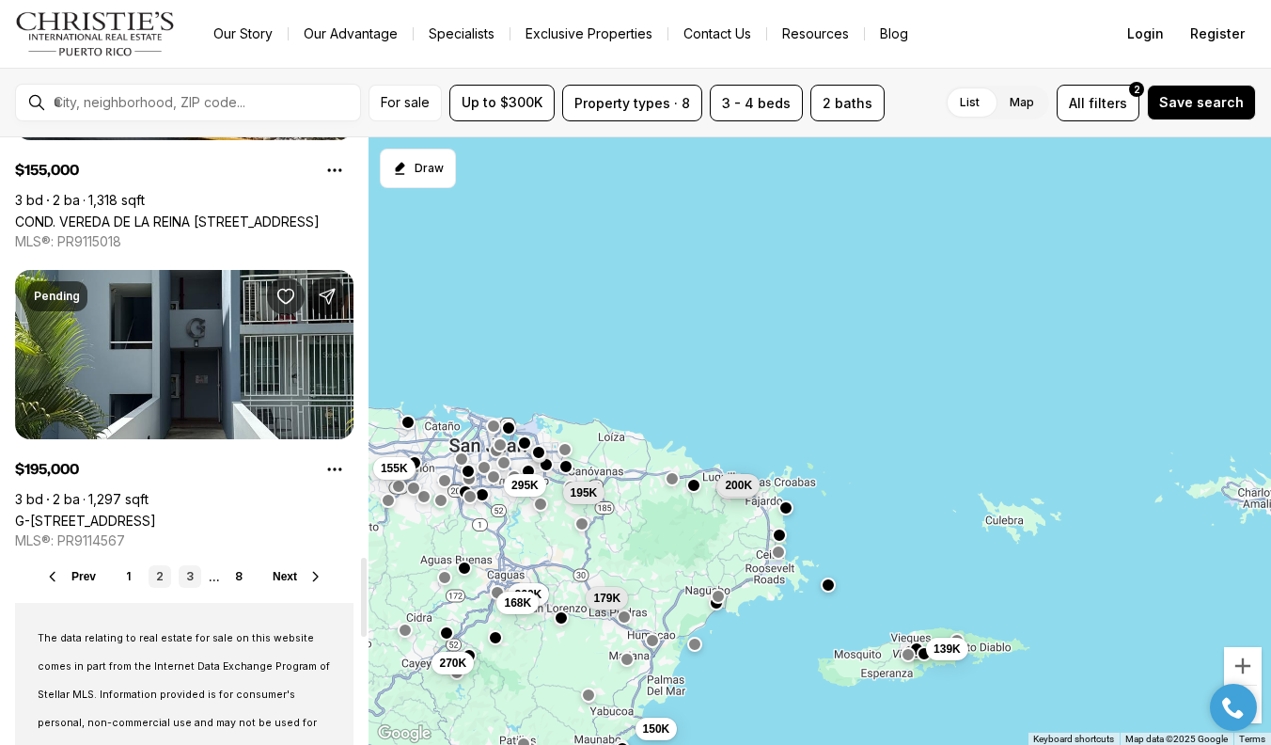
click at [189, 588] on link "3" at bounding box center [190, 576] width 23 height 23
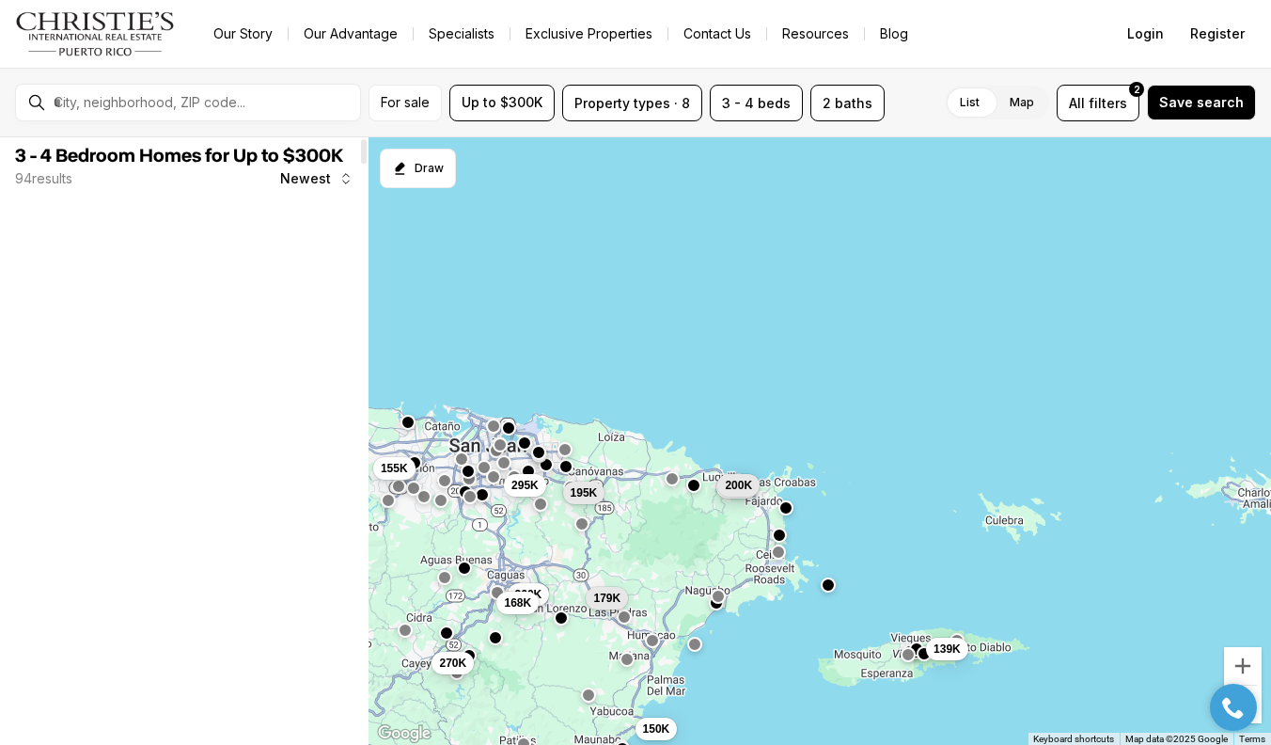
scroll to position [8, 0]
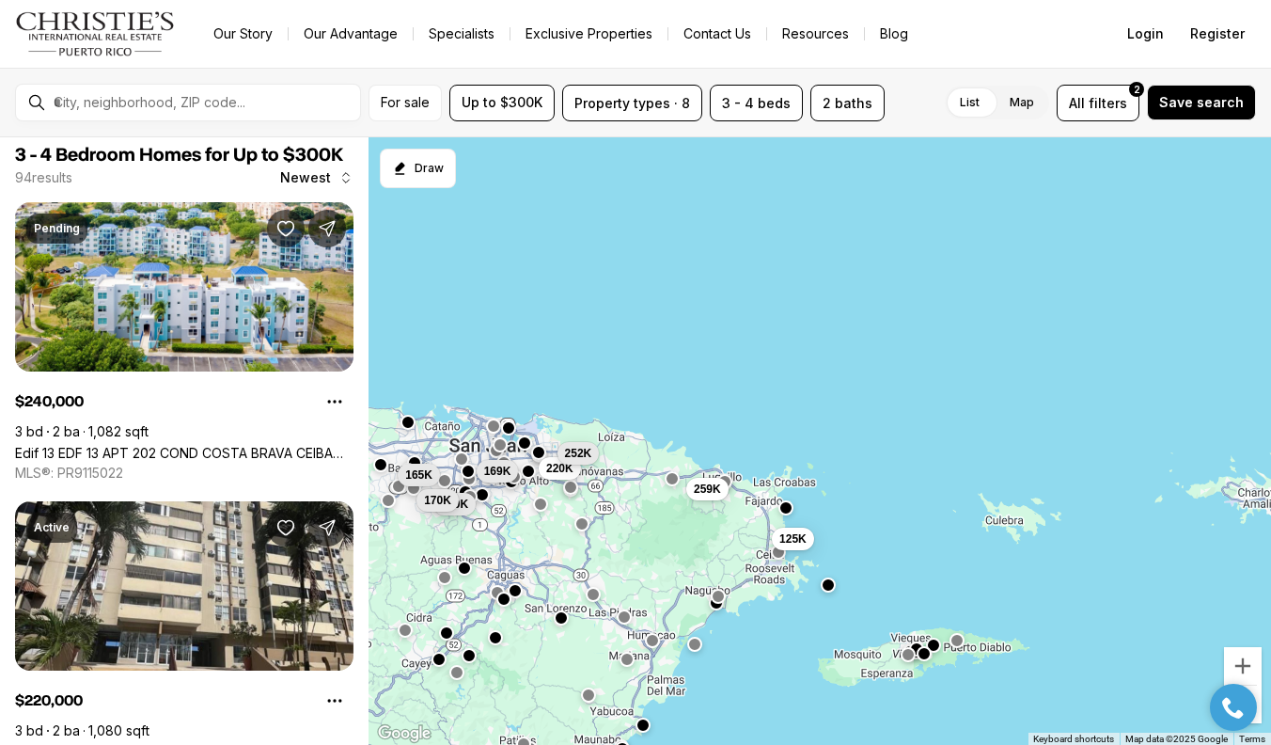
click at [407, 430] on div "220K 250K 165K 170K 169K 252K 259K 125K" at bounding box center [820, 441] width 903 height 608
click at [406, 418] on button "button" at bounding box center [408, 419] width 15 height 15
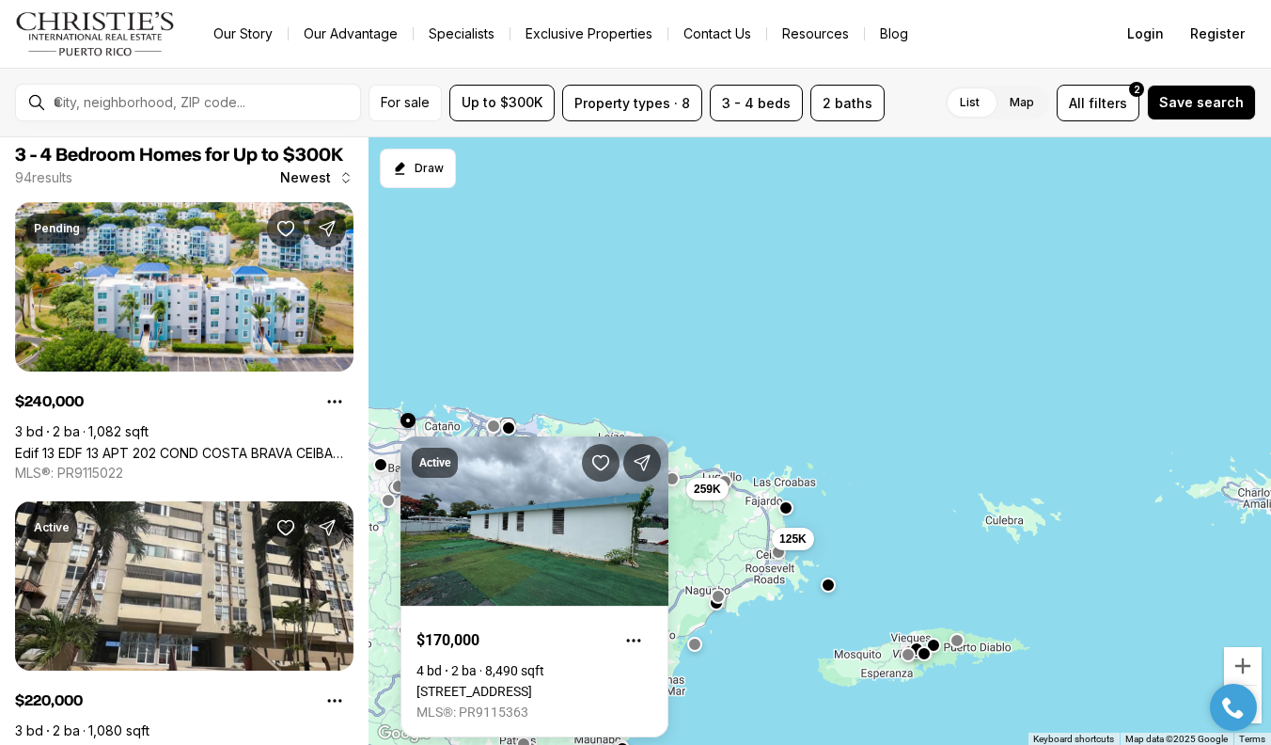
click at [406, 418] on button "button" at bounding box center [408, 419] width 15 height 15
click at [729, 377] on div "220K 250K 165K 170K 169K 252K 259K 125K" at bounding box center [820, 441] width 903 height 608
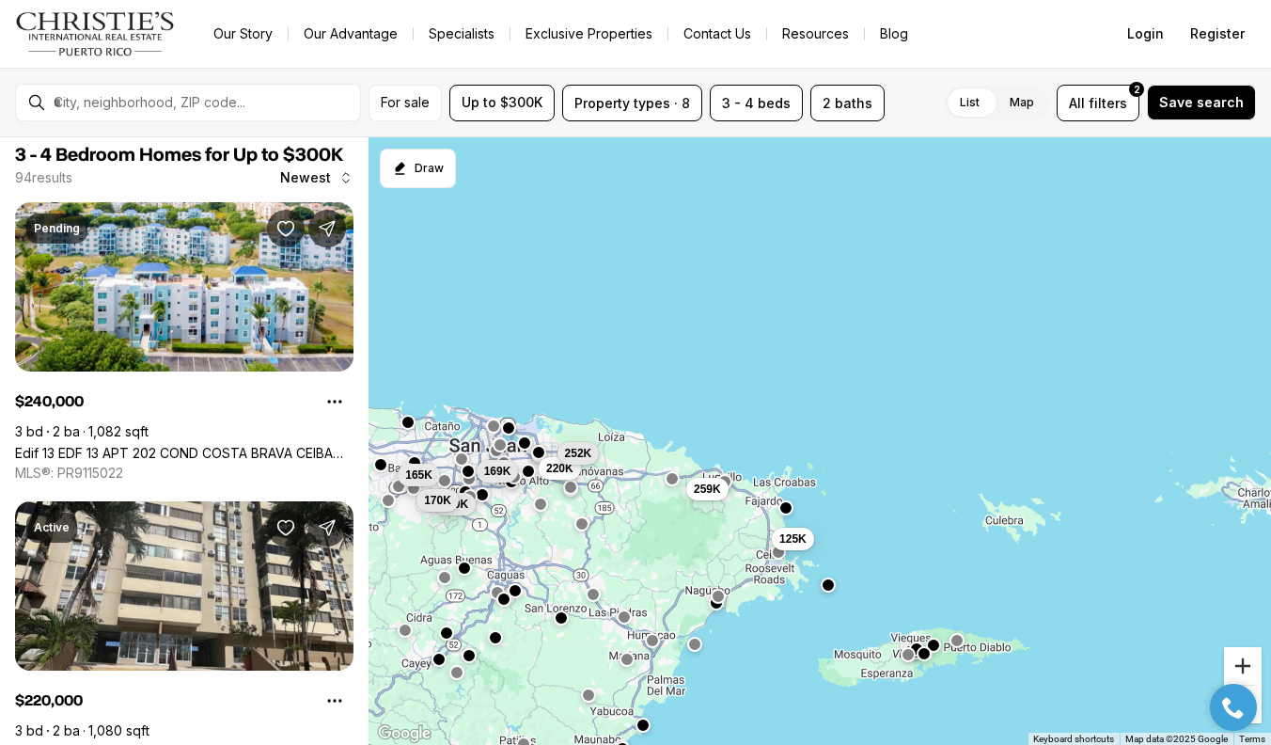
click at [1244, 664] on button "Zoom in" at bounding box center [1243, 666] width 38 height 38
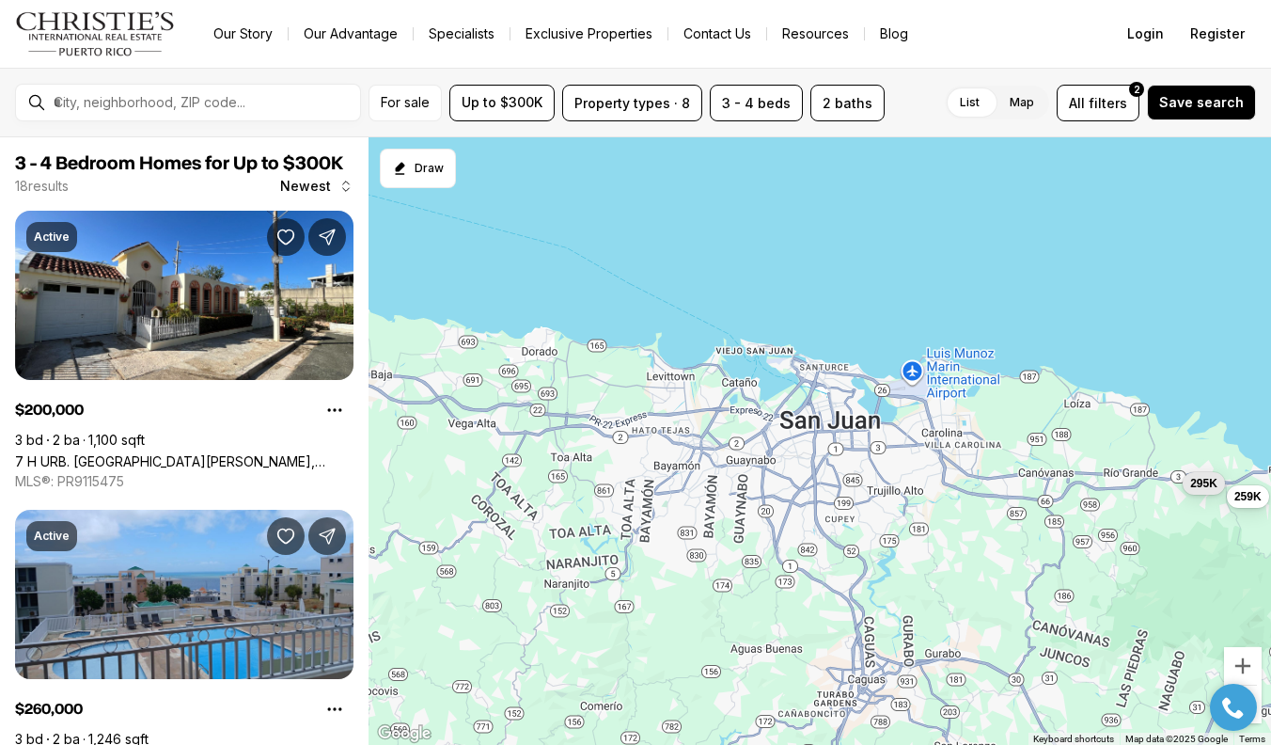
drag, startPoint x: 492, startPoint y: 583, endPoint x: 1128, endPoint y: 553, distance: 637.3
click at [1149, 555] on div "259K 295K 145K 185K 125K 200K 270K 260K 225K 199K 200K 240K" at bounding box center [820, 441] width 903 height 608
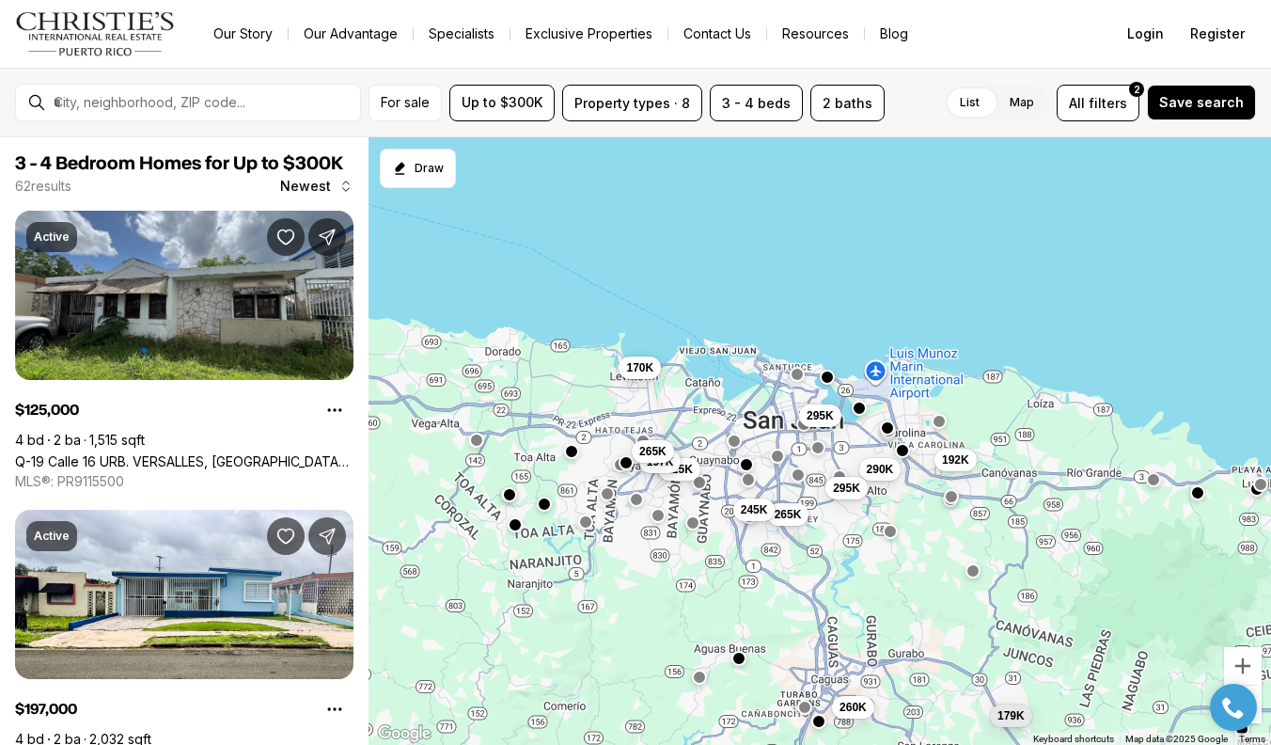
click at [644, 373] on span "170K" at bounding box center [639, 367] width 27 height 15
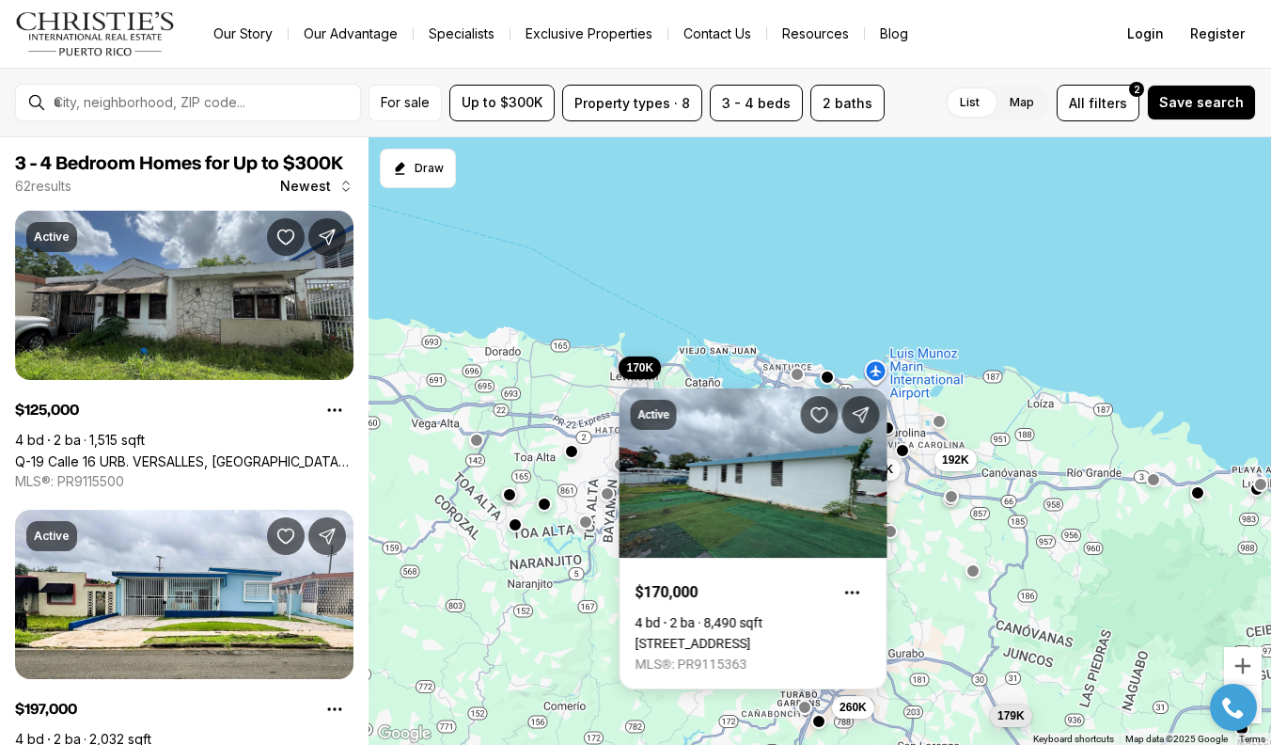
click at [644, 372] on div "Active $170,000 4 bd 2 ba 8,490 sqft [STREET_ADDRESS] MLS®: PR9115363" at bounding box center [754, 527] width 268 height 323
